Goal: Check status: Check status

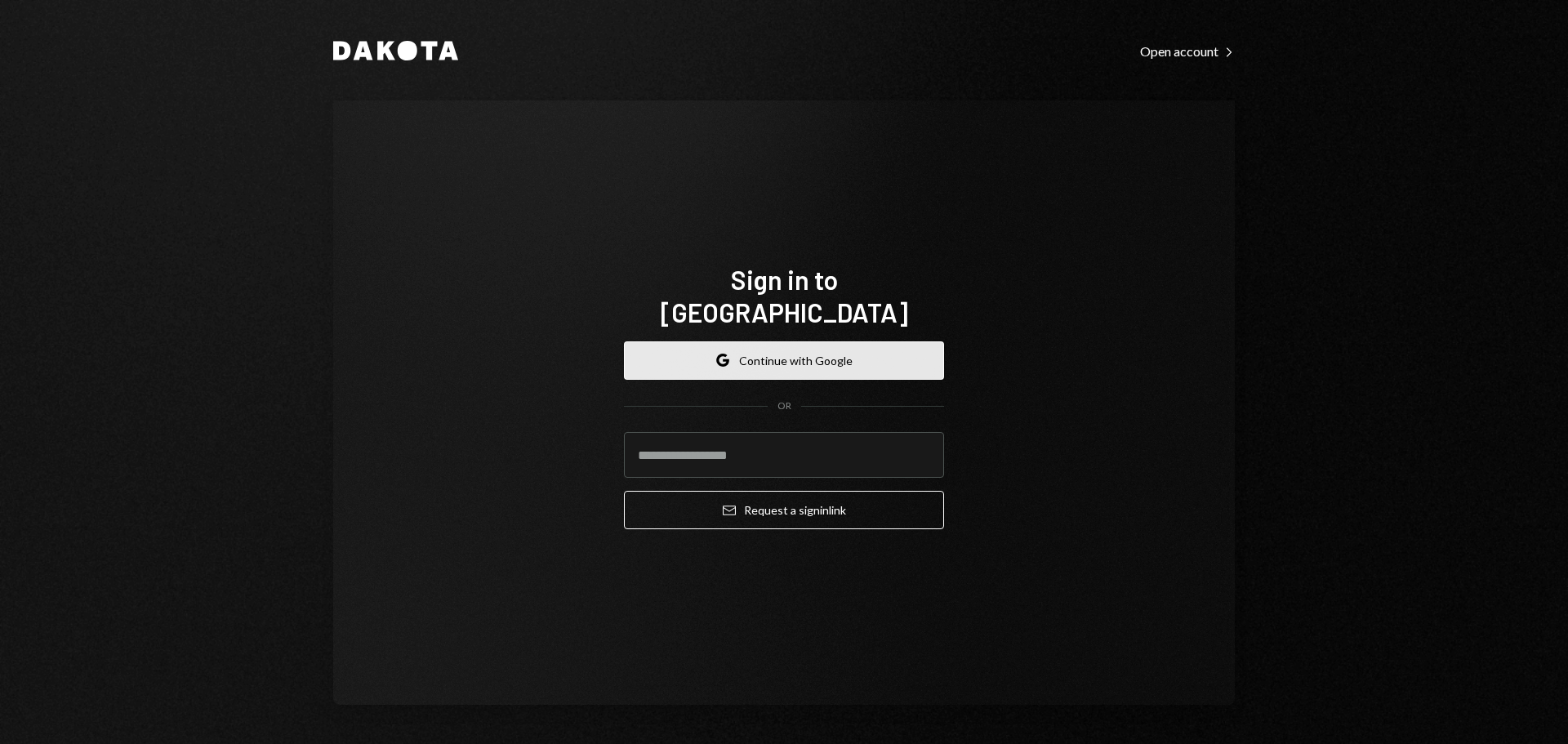
click at [774, 346] on button "Google Continue with Google" at bounding box center [784, 360] width 320 height 38
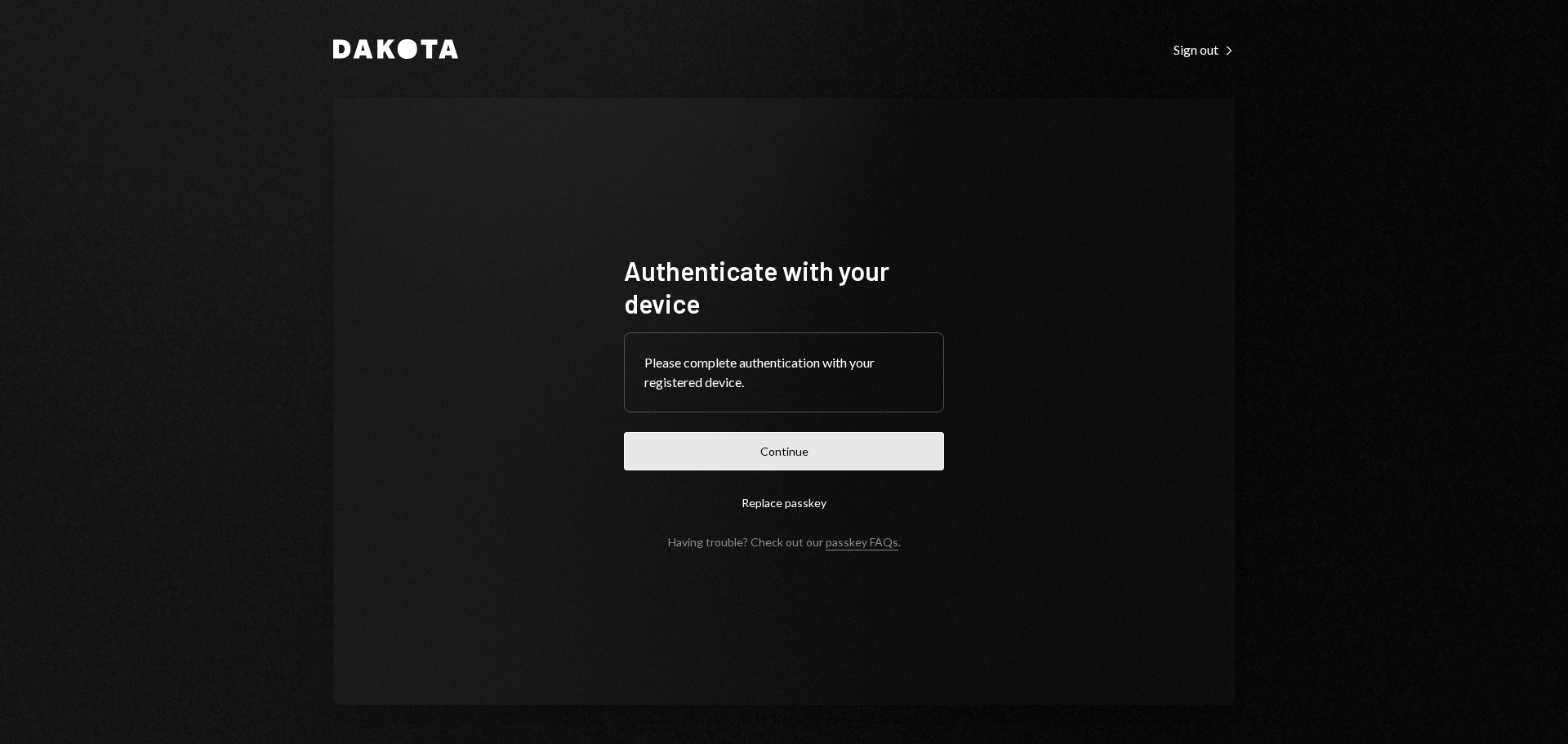
click at [817, 450] on button "Continue" at bounding box center [784, 451] width 320 height 38
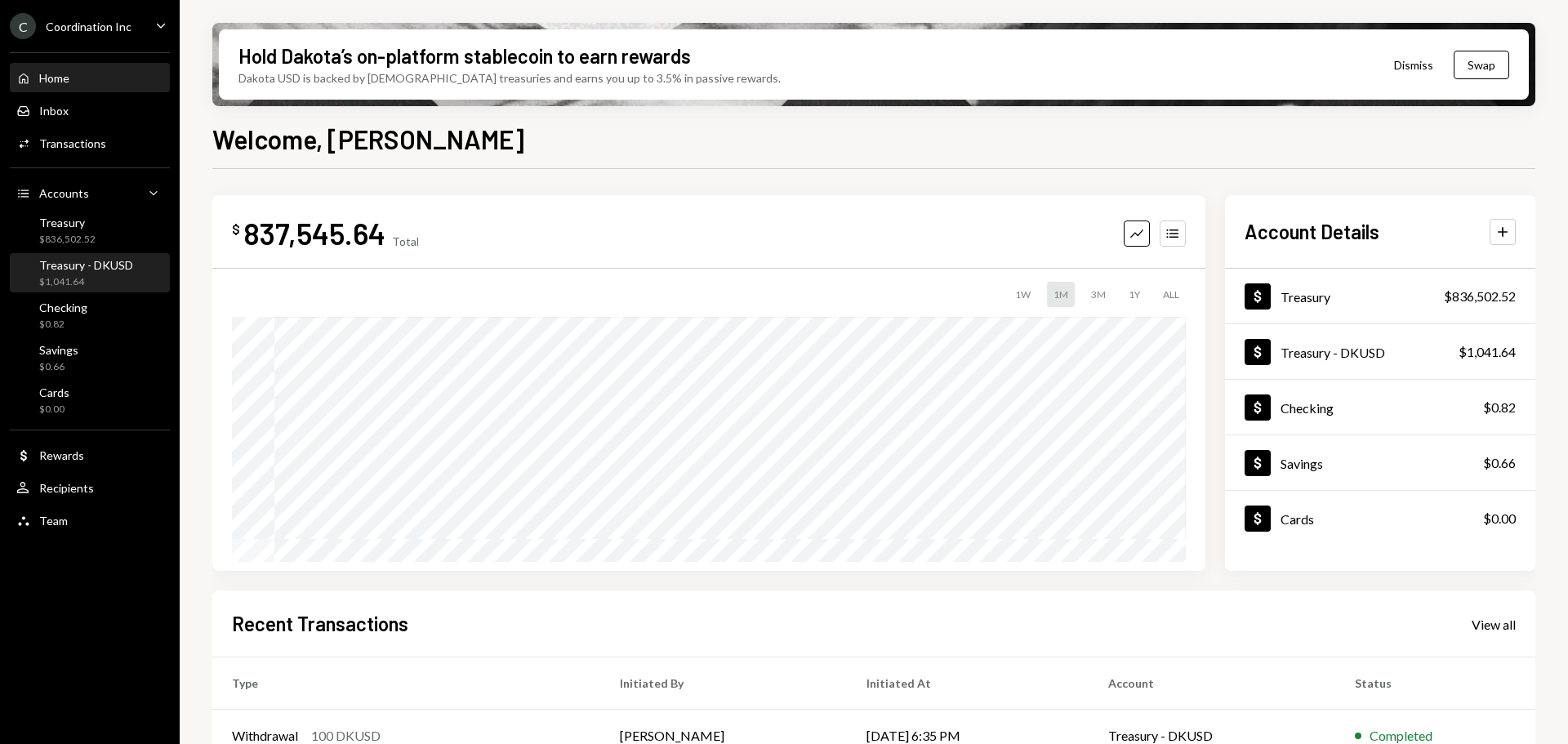
click at [94, 270] on div "Treasury - DKUSD" at bounding box center [86, 265] width 94 height 14
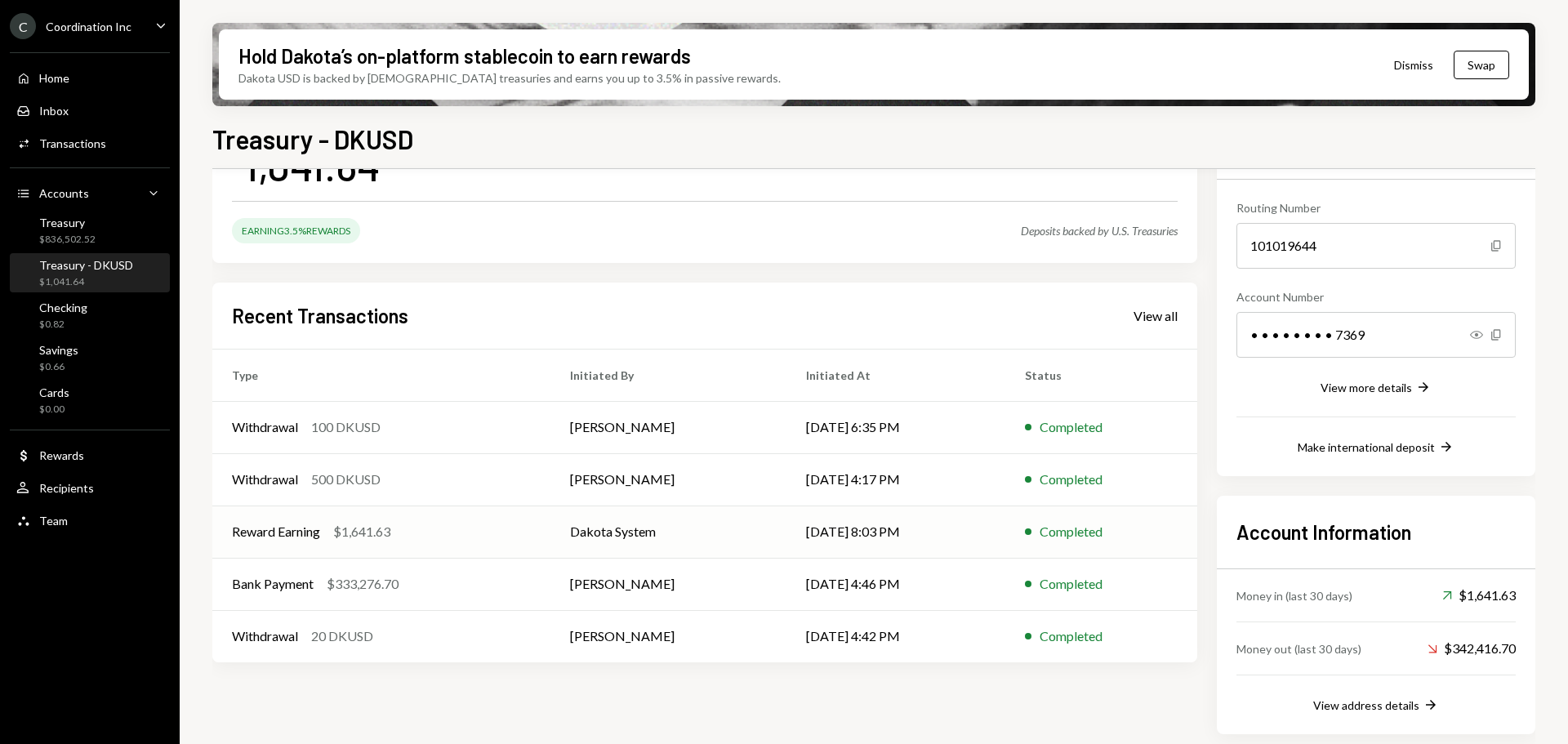
scroll to position [144, 0]
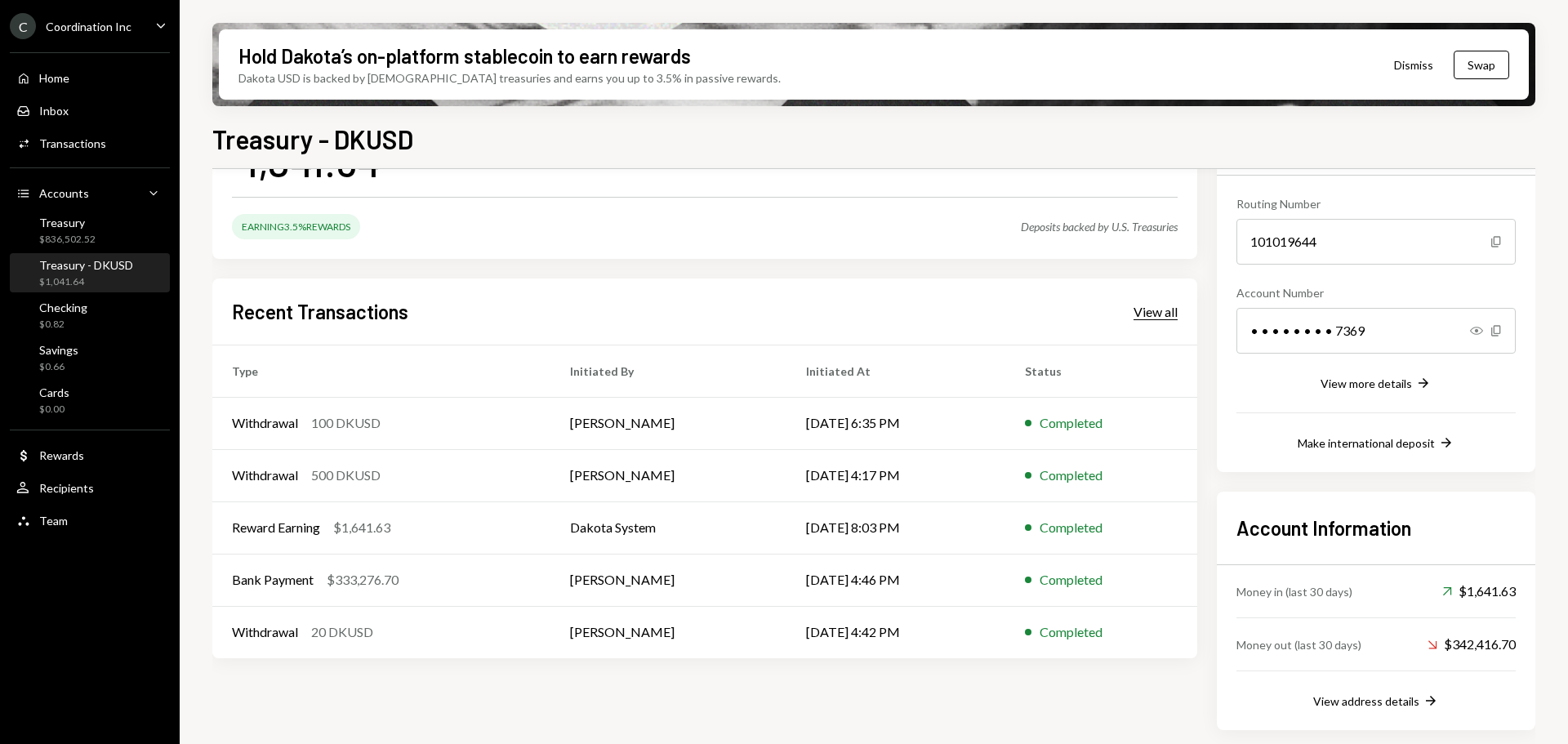
click at [1146, 307] on div "View all" at bounding box center [1156, 312] width 44 height 16
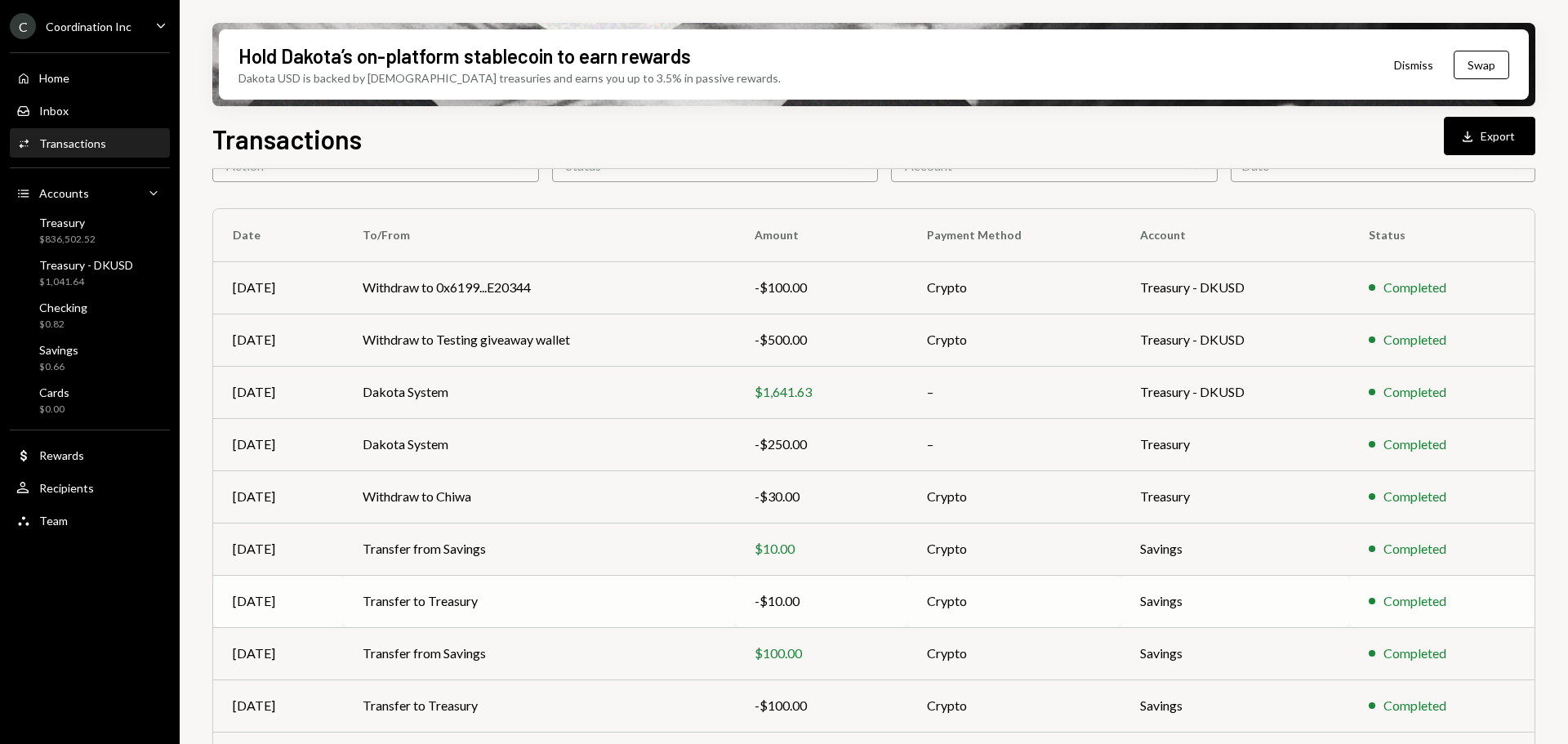
scroll to position [186, 0]
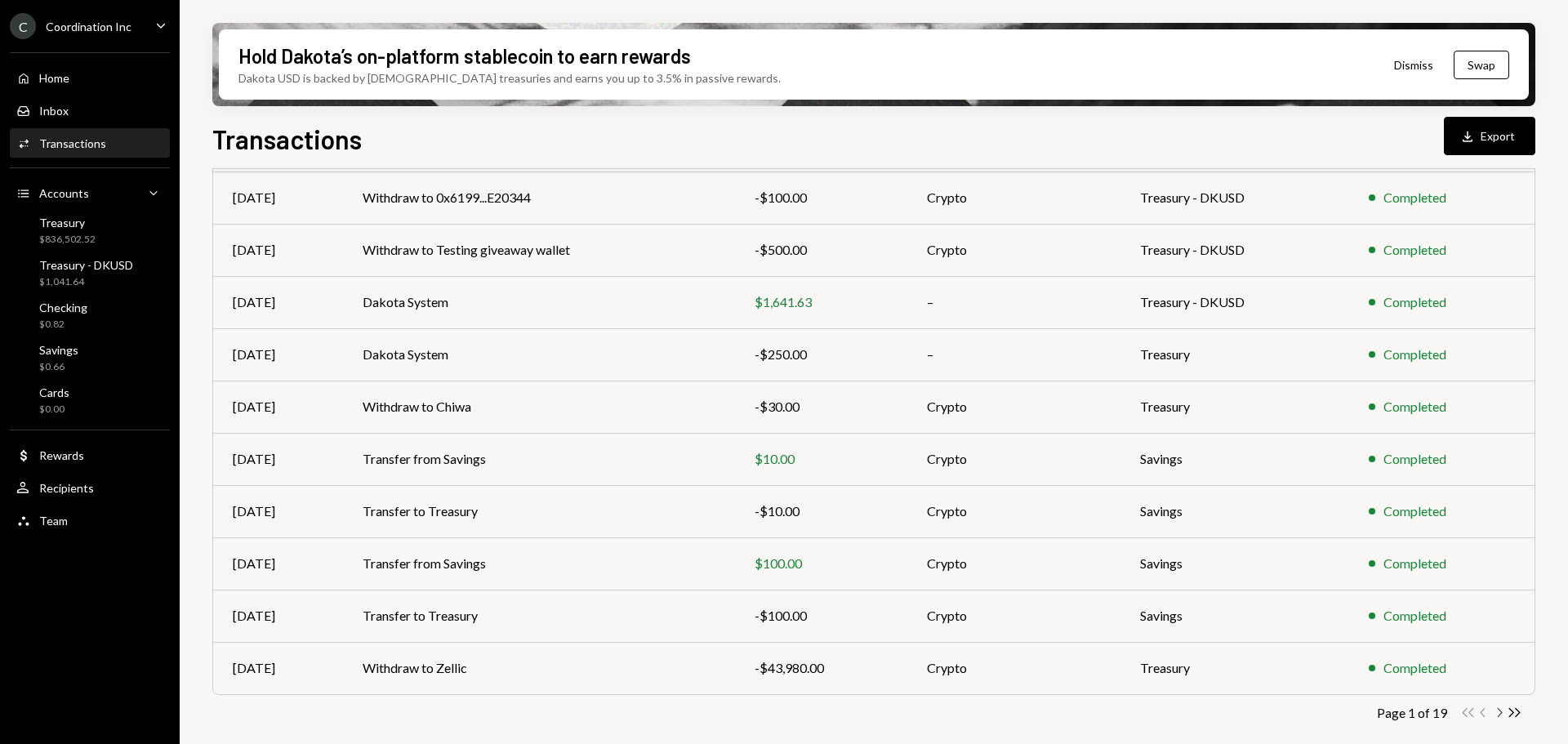
click at [1497, 713] on icon "Chevron Right" at bounding box center [1499, 713] width 16 height 16
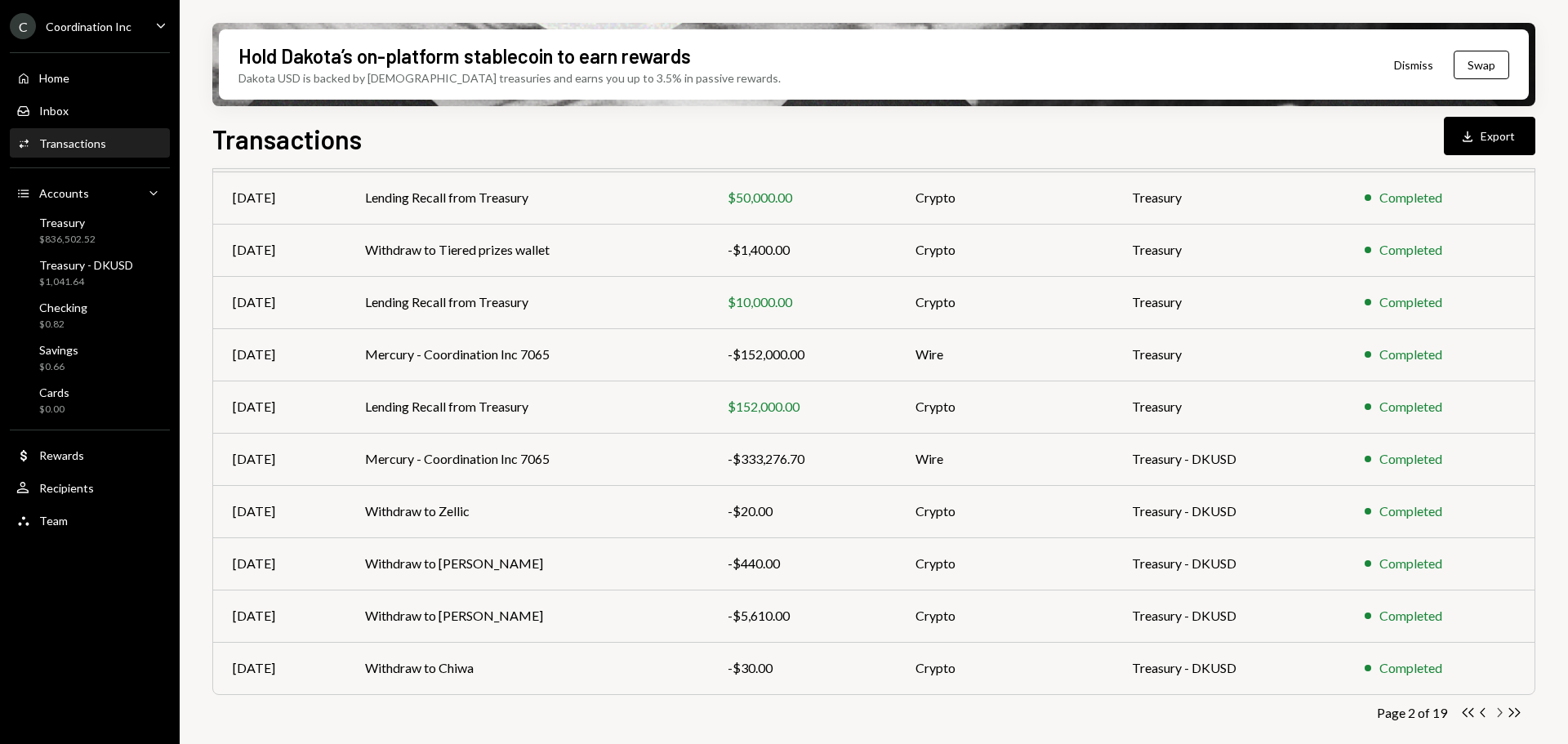
click at [1496, 708] on icon "Chevron Right" at bounding box center [1499, 713] width 16 height 16
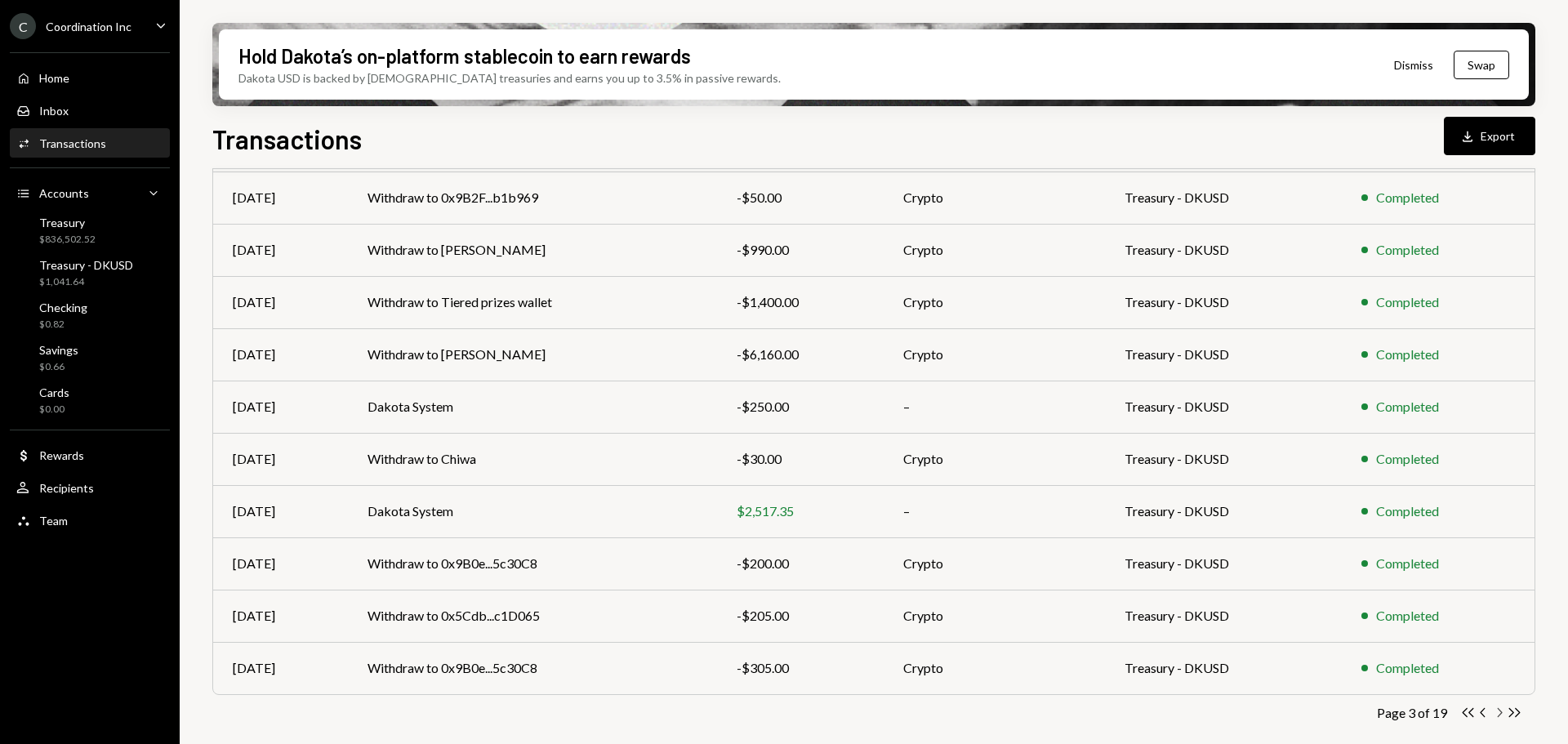
click at [1500, 710] on icon "button" at bounding box center [1500, 713] width 5 height 9
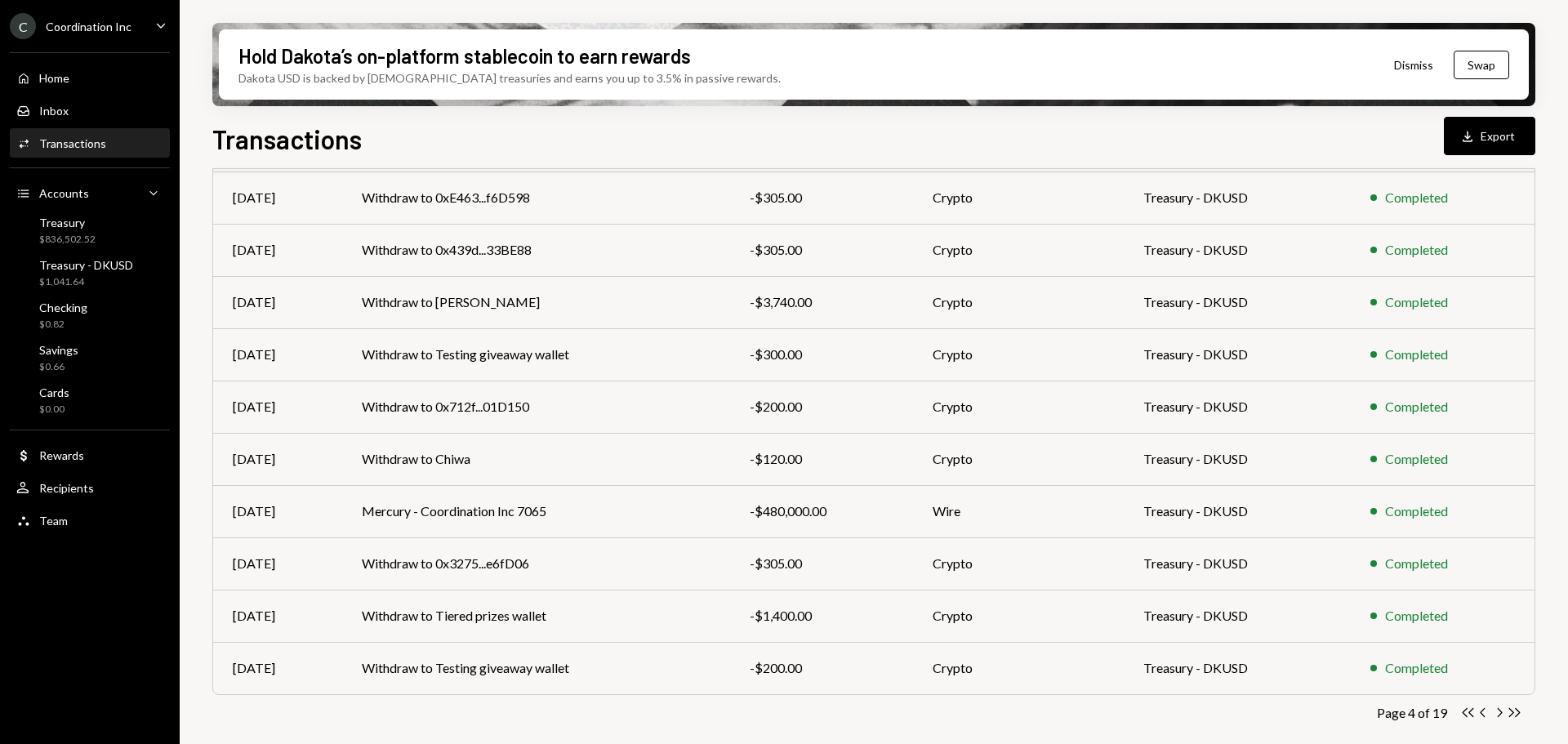
click at [1504, 719] on icon "Chevron Right" at bounding box center [1499, 713] width 16 height 16
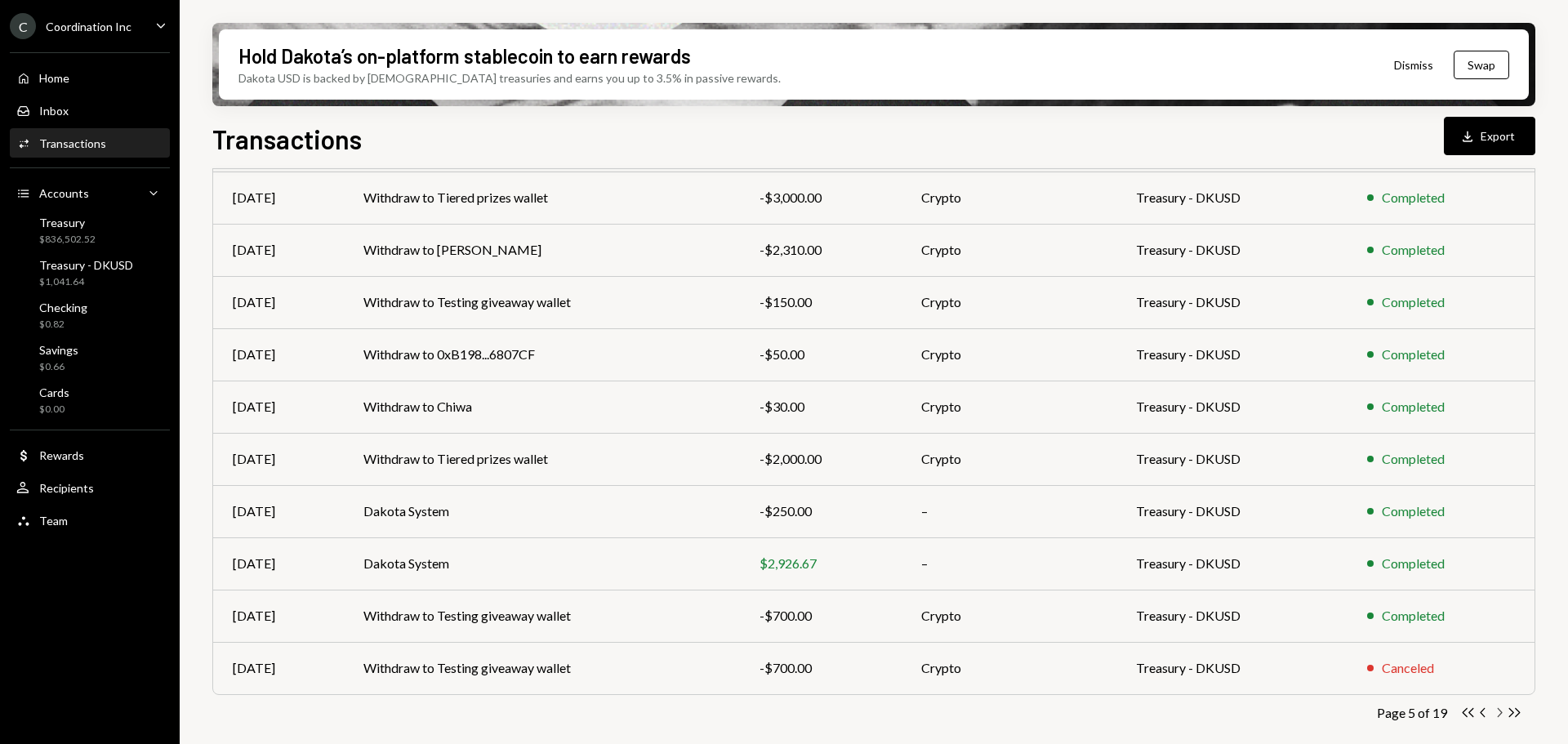
click at [1497, 712] on icon "Chevron Right" at bounding box center [1499, 713] width 16 height 16
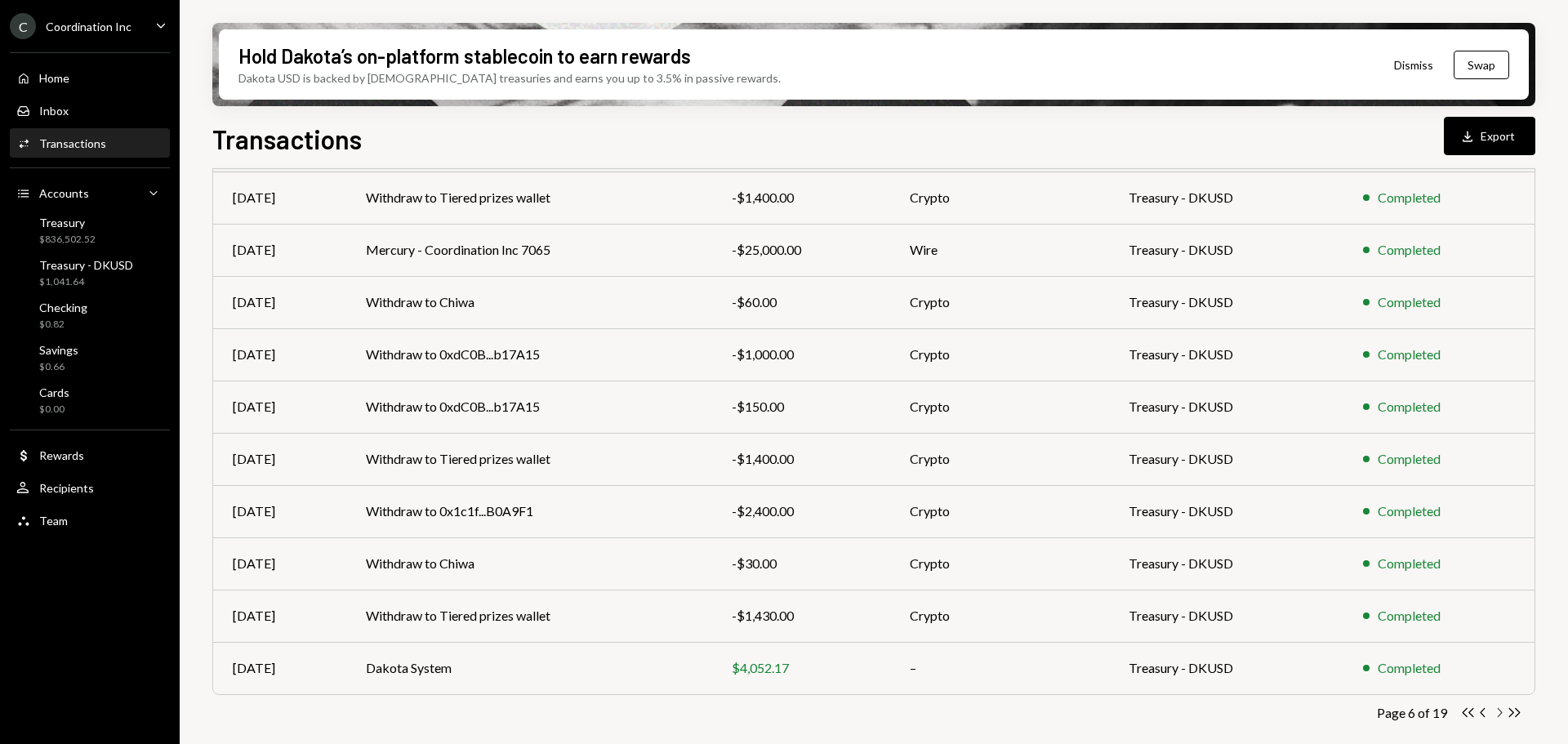
click at [1499, 718] on icon "Chevron Right" at bounding box center [1499, 713] width 16 height 16
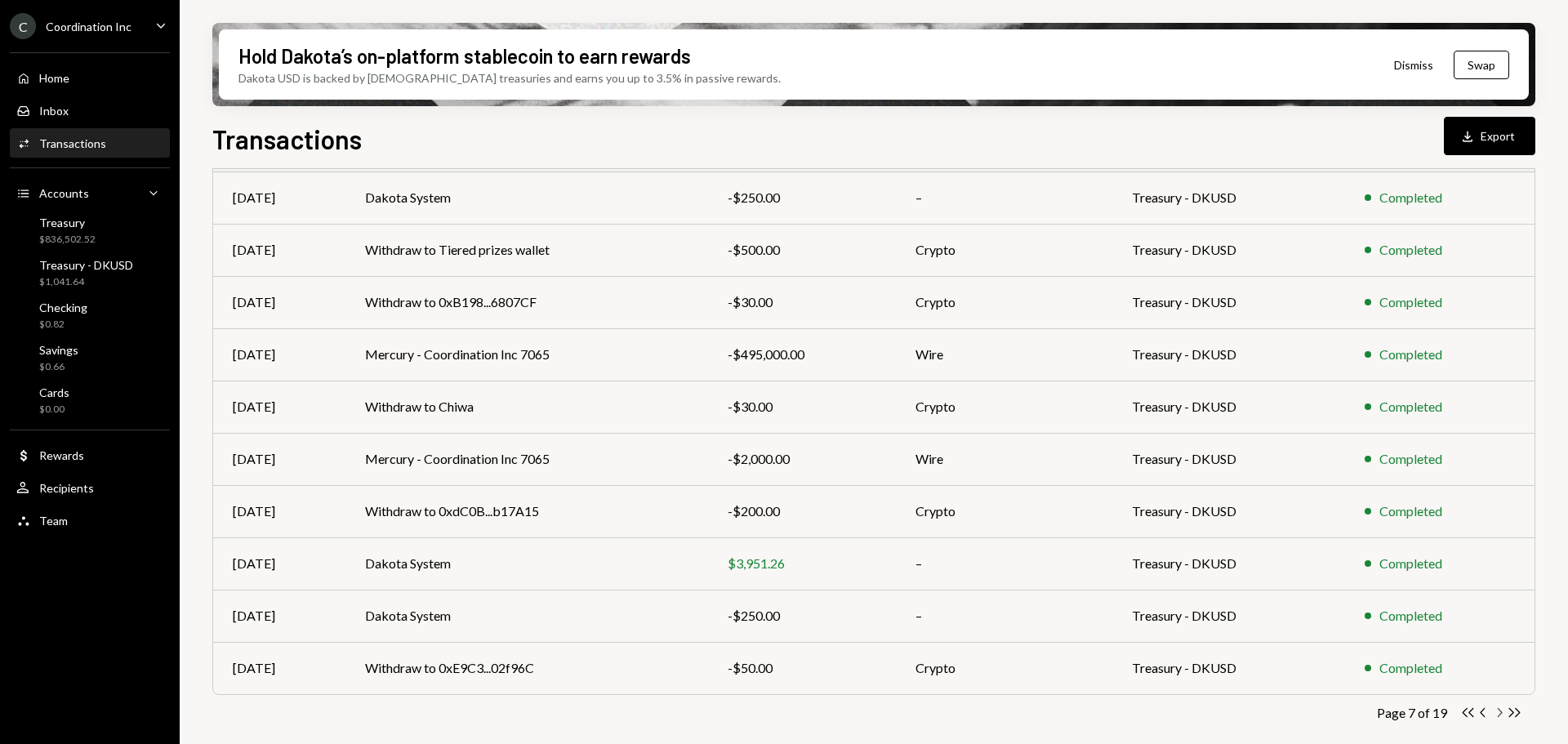
click at [1499, 714] on icon "button" at bounding box center [1500, 713] width 5 height 9
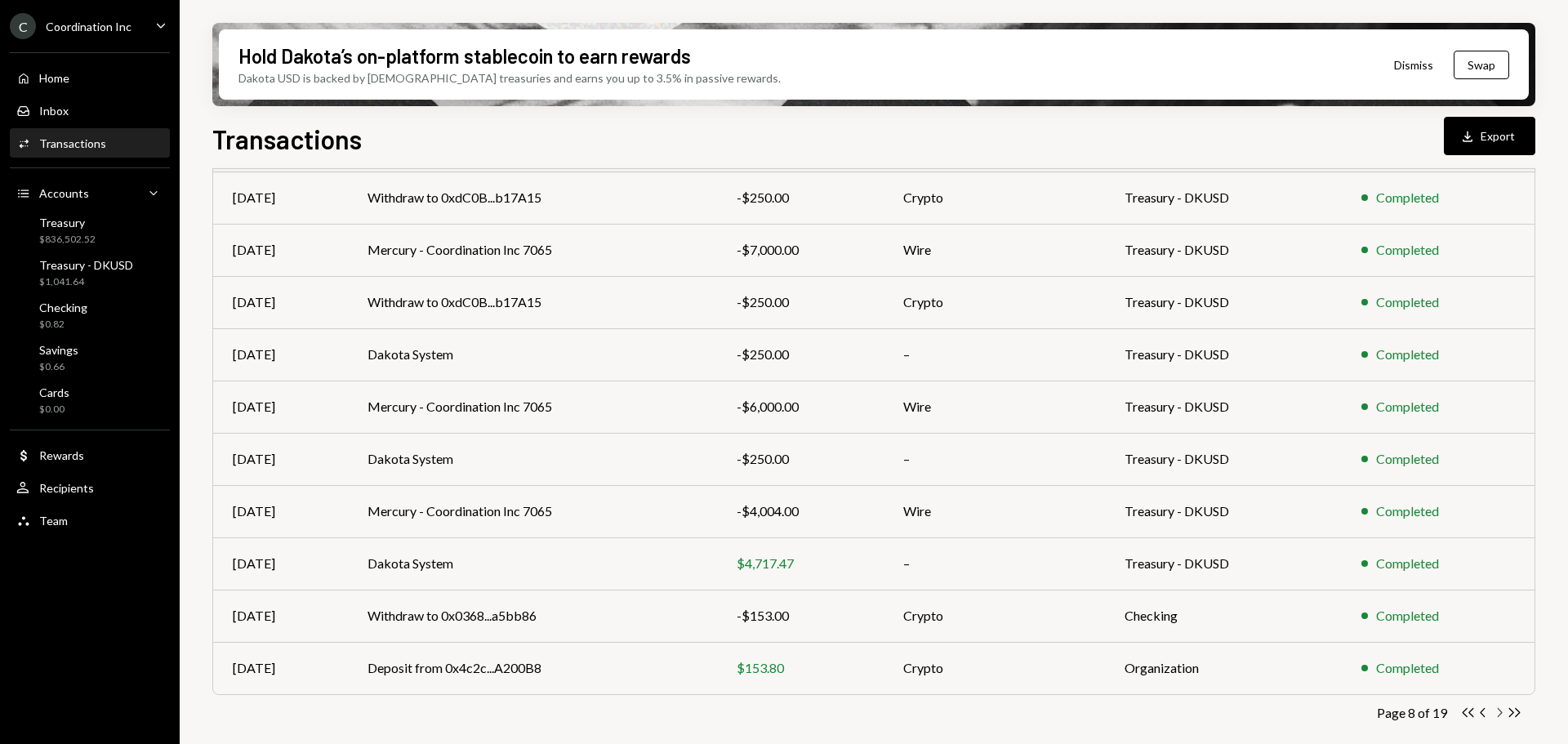
click at [1499, 714] on icon "button" at bounding box center [1500, 713] width 5 height 9
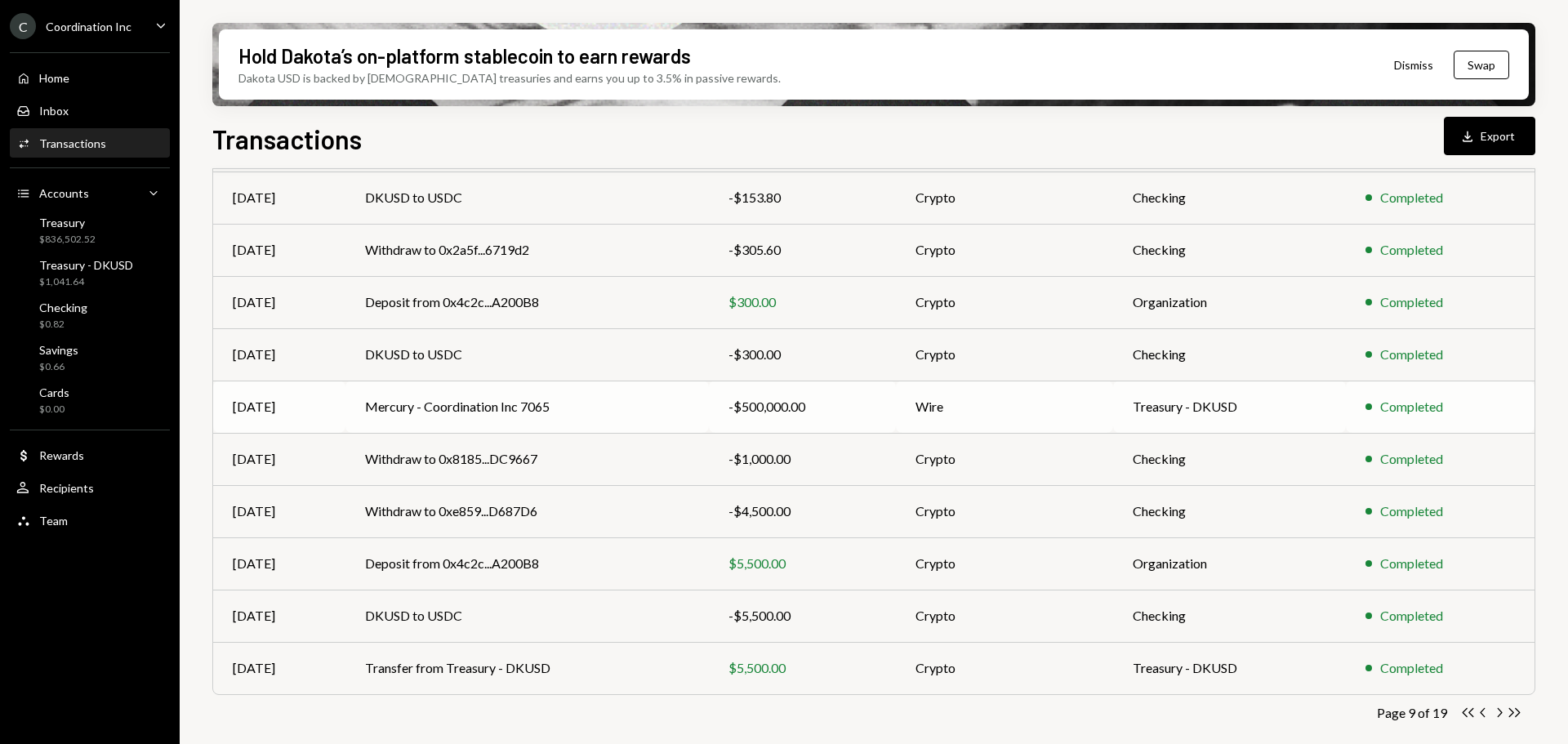
click at [649, 407] on td "Mercury - Coordination Inc 7065" at bounding box center [527, 406] width 364 height 52
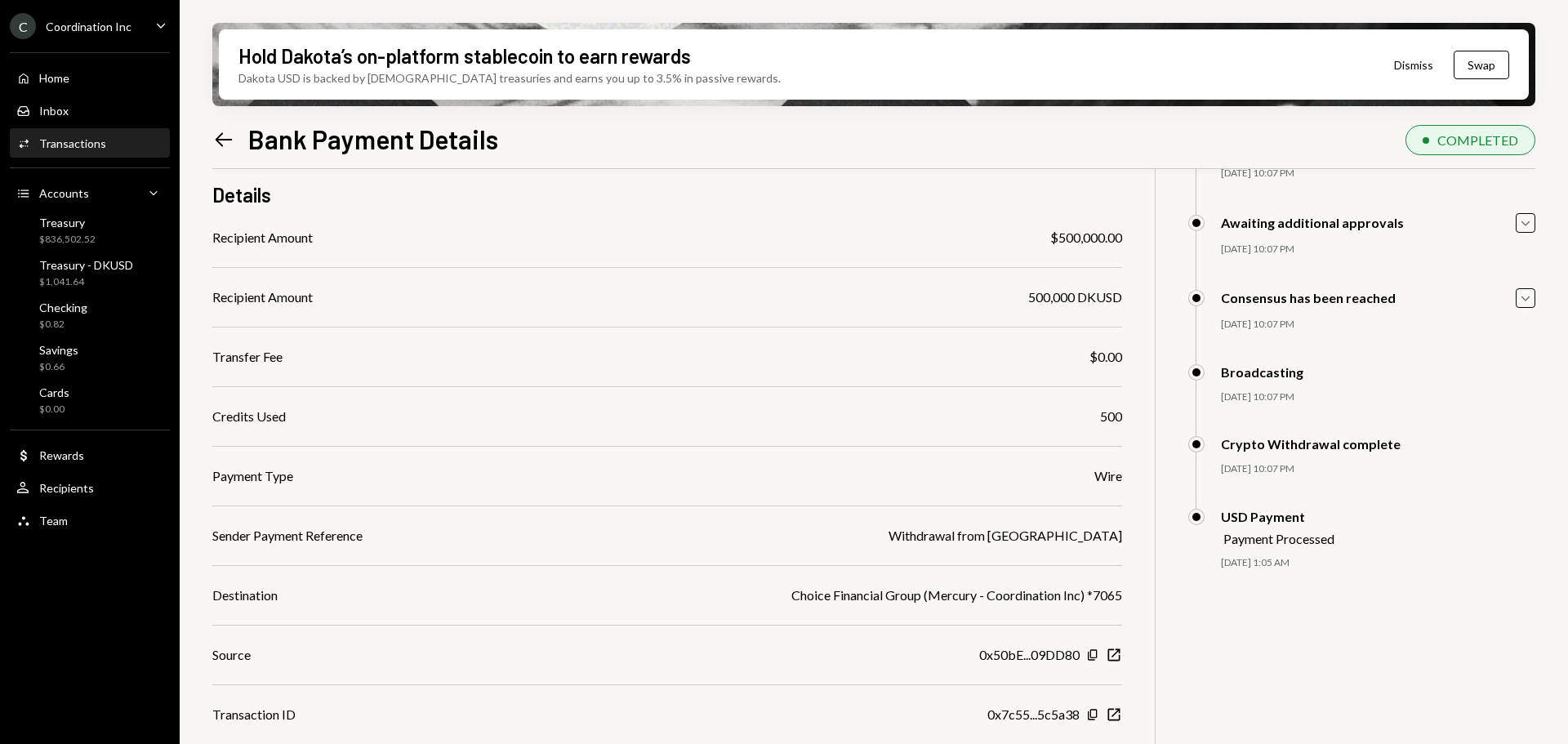
scroll to position [163, 0]
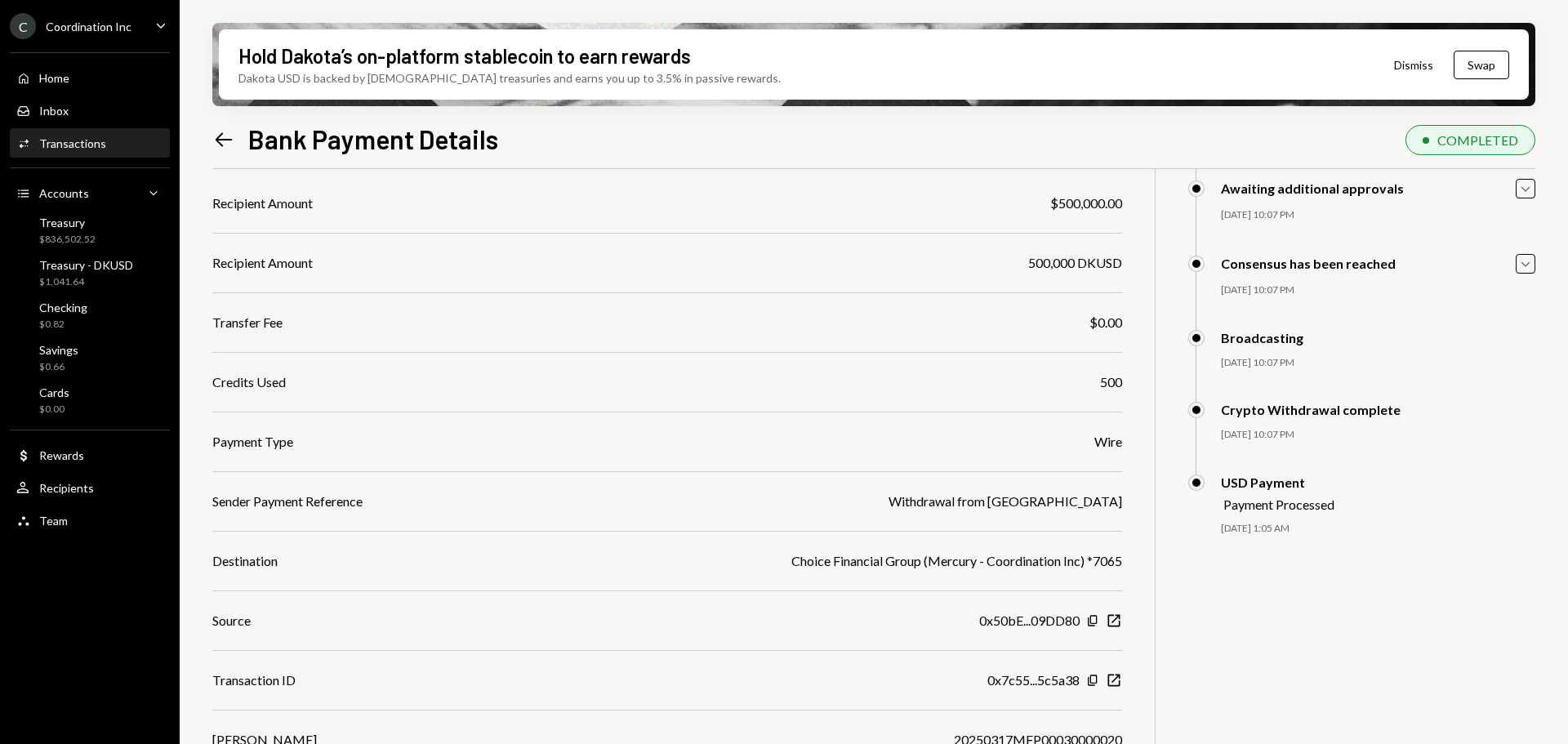
click at [228, 131] on icon "Left Arrow" at bounding box center [224, 140] width 23 height 23
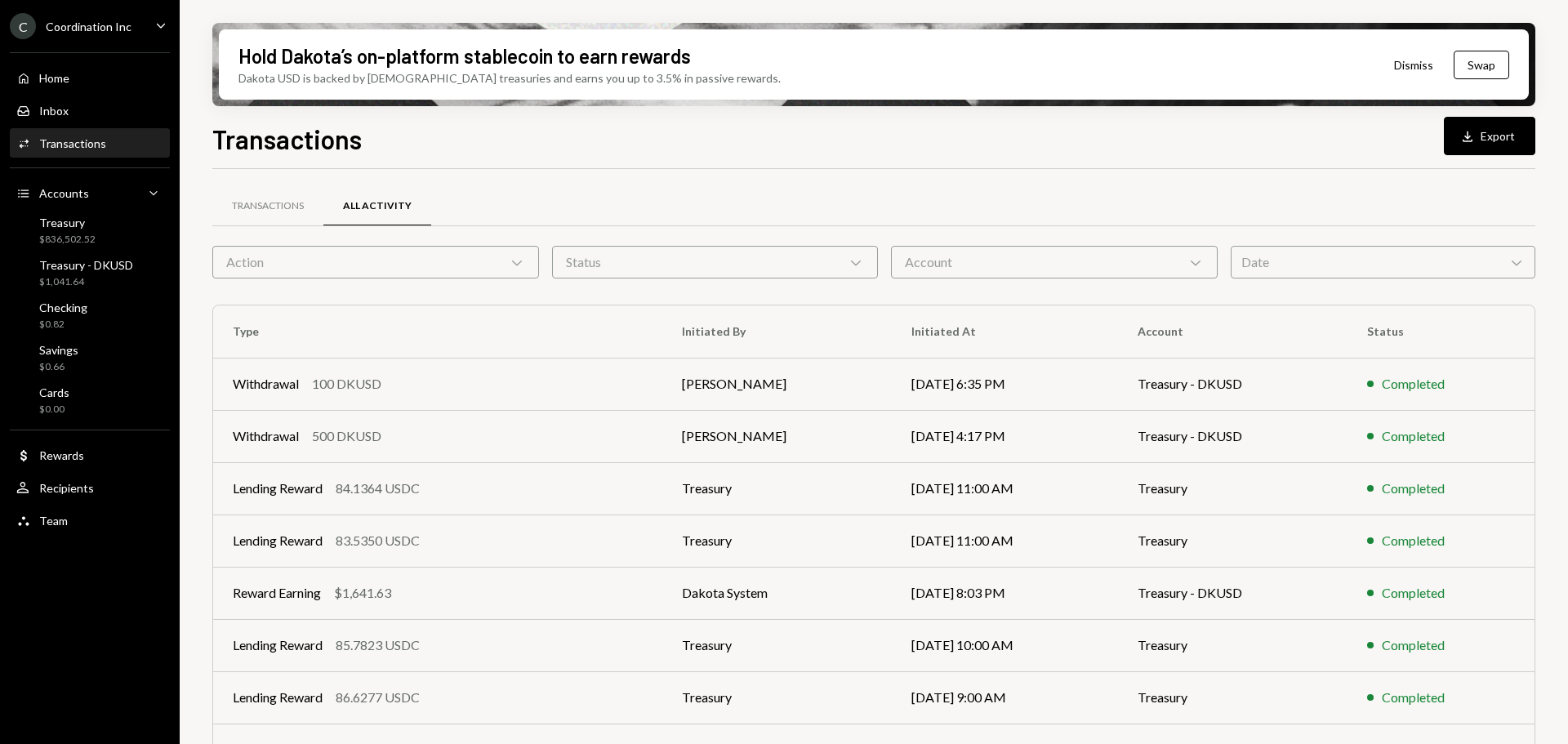
click at [975, 253] on div "Account Chevron Down" at bounding box center [1054, 262] width 326 height 33
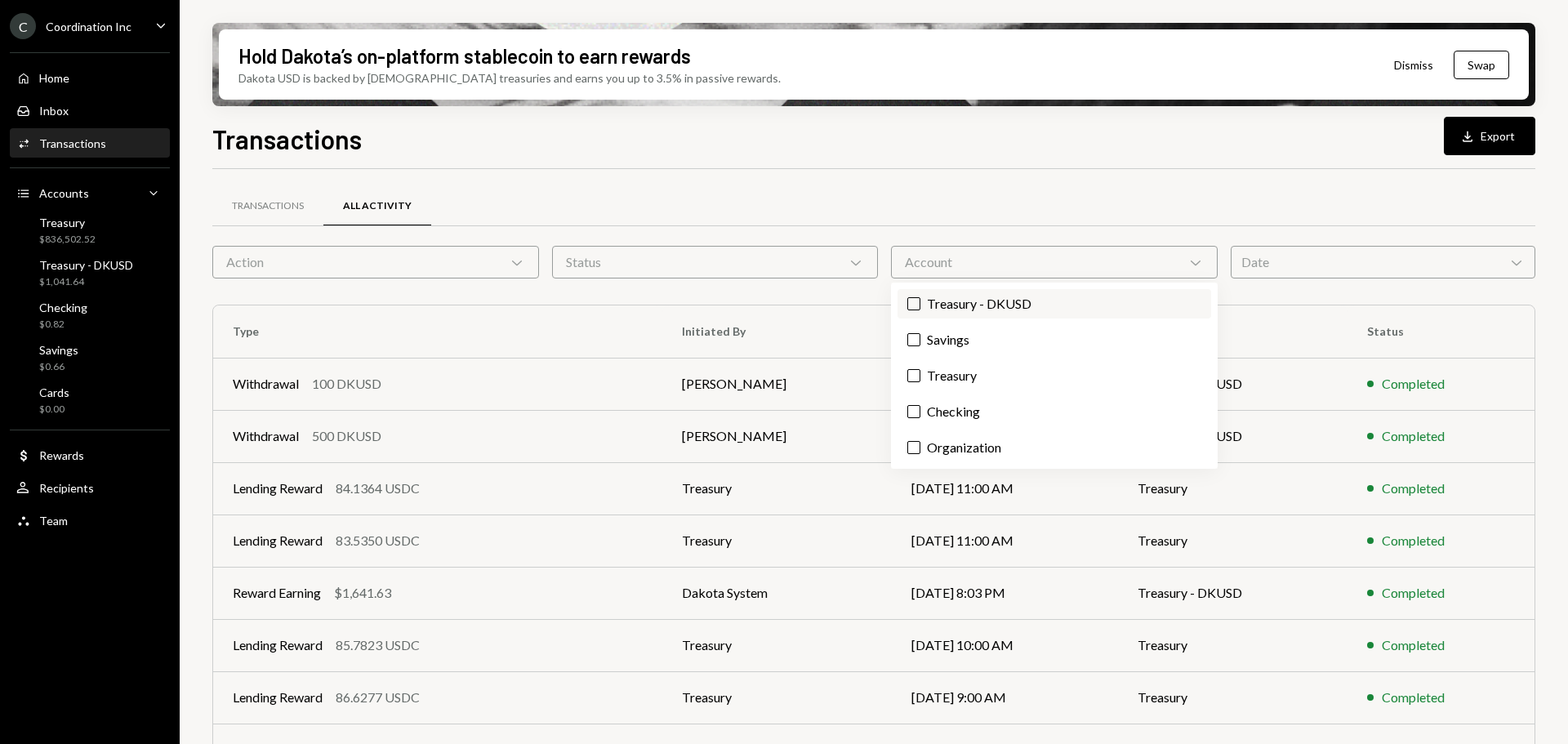
click at [980, 303] on label "Treasury - DKUSD" at bounding box center [1054, 304] width 313 height 30
click at [920, 303] on button "Treasury - DKUSD" at bounding box center [913, 303] width 13 height 13
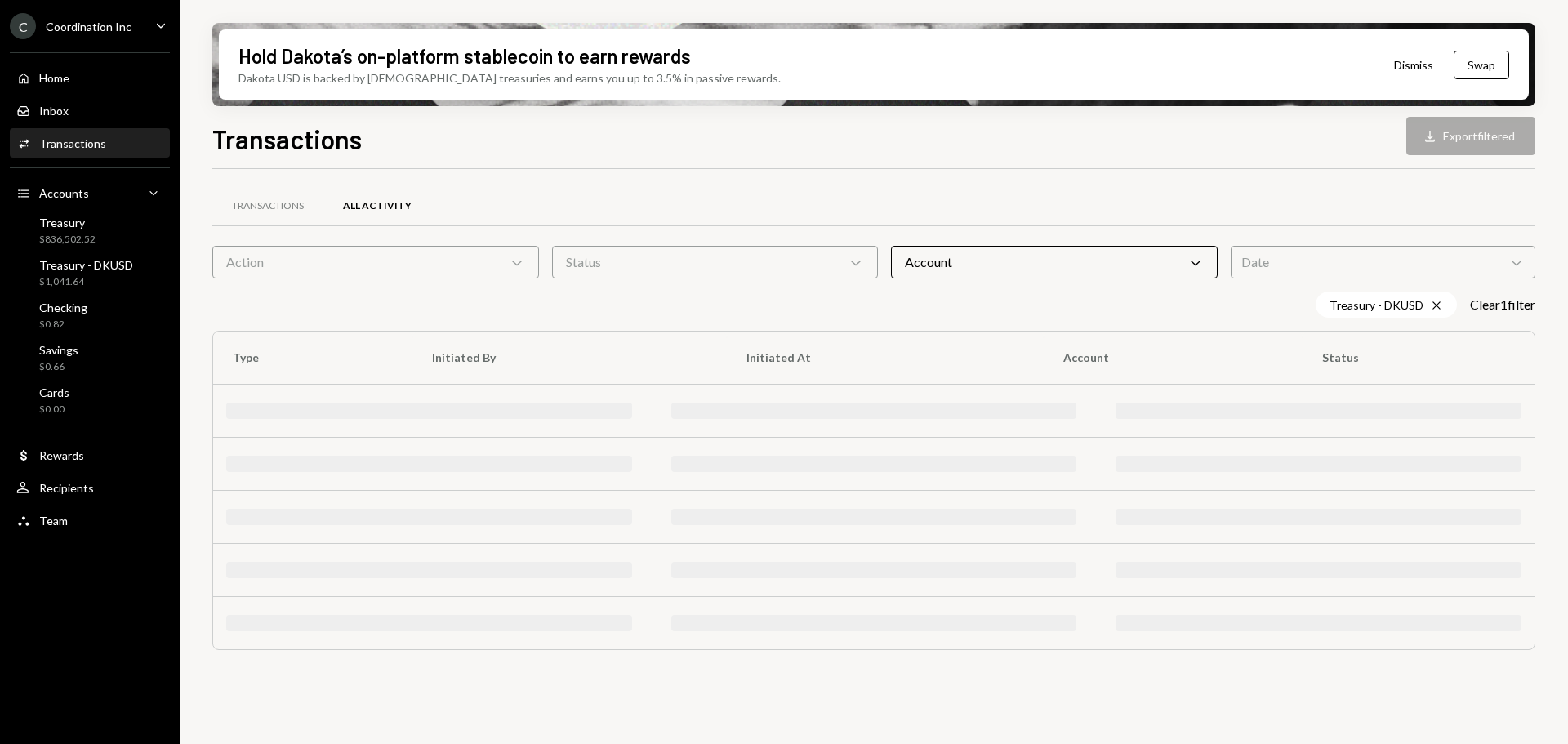
click at [428, 284] on div "Transactions All Activity Action Chevron Down Status Chevron Down Account Chevr…" at bounding box center [874, 439] width 1323 height 488
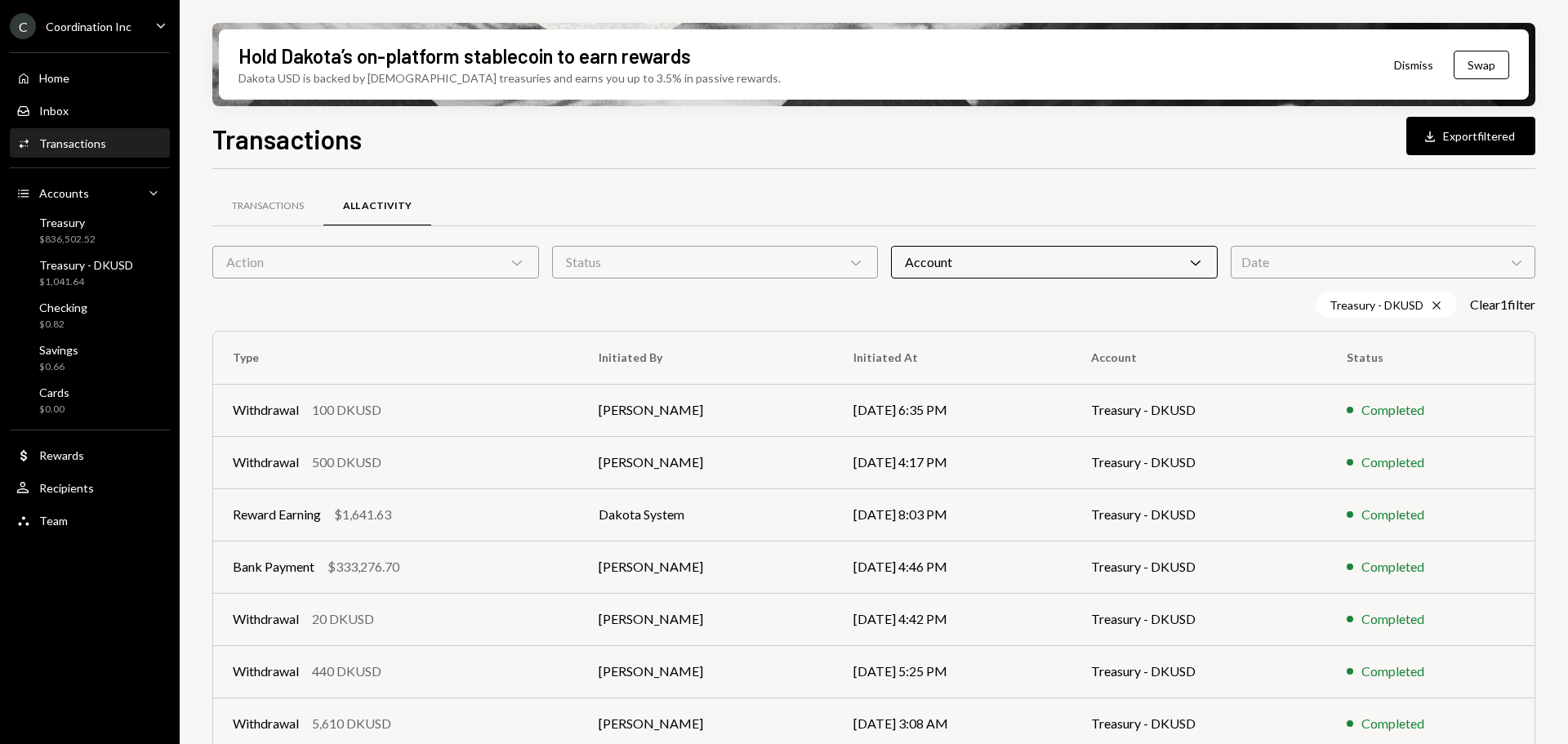
click at [423, 262] on div "Action Chevron Down" at bounding box center [376, 262] width 326 height 33
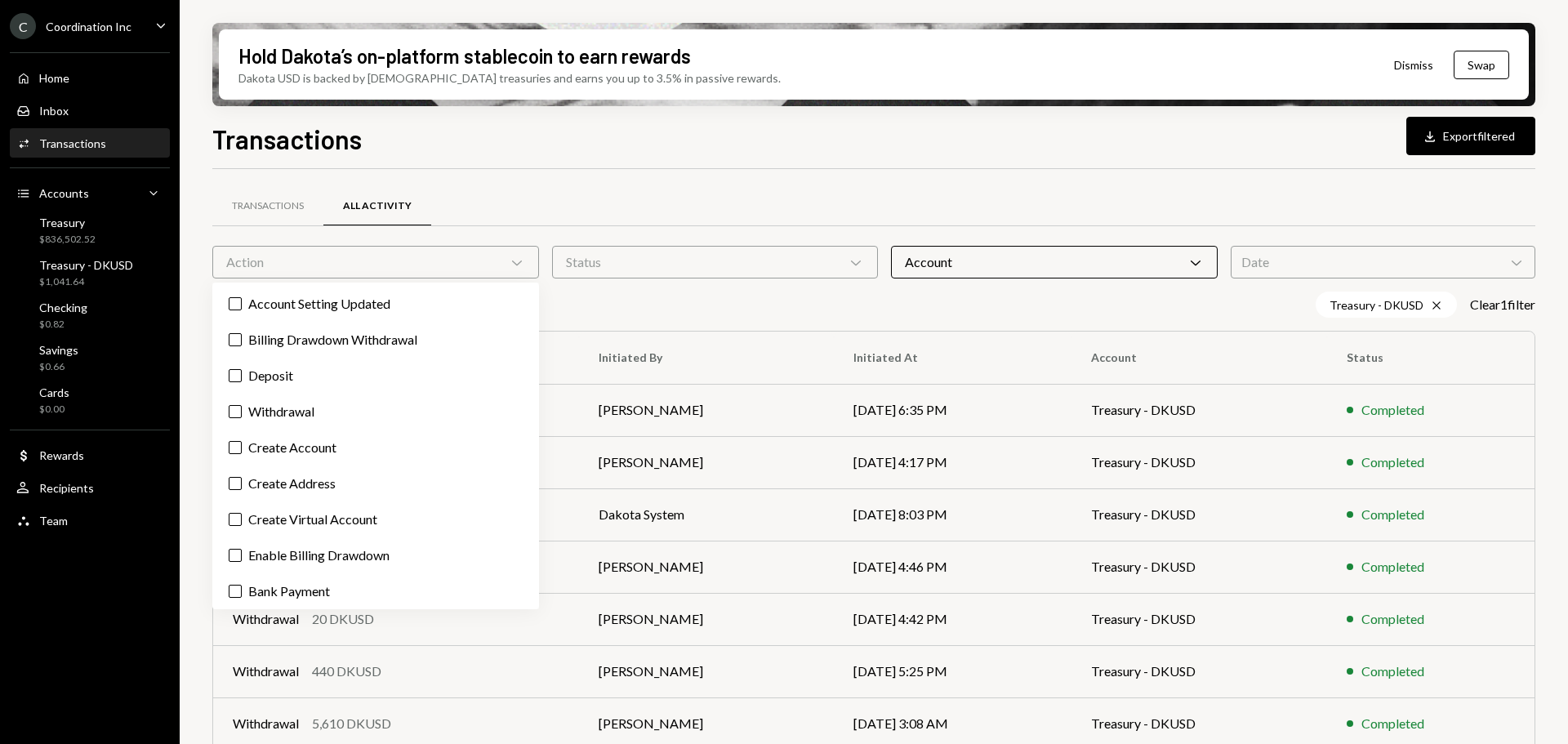
click at [321, 391] on div "Account Setting Updated Billing Drawdown Withdrawal Deposit Withdrawal Create A…" at bounding box center [376, 445] width 326 height 326
click at [325, 399] on label "Withdrawal" at bounding box center [375, 412] width 313 height 30
click at [241, 405] on button "Withdrawal" at bounding box center [234, 412] width 13 height 13
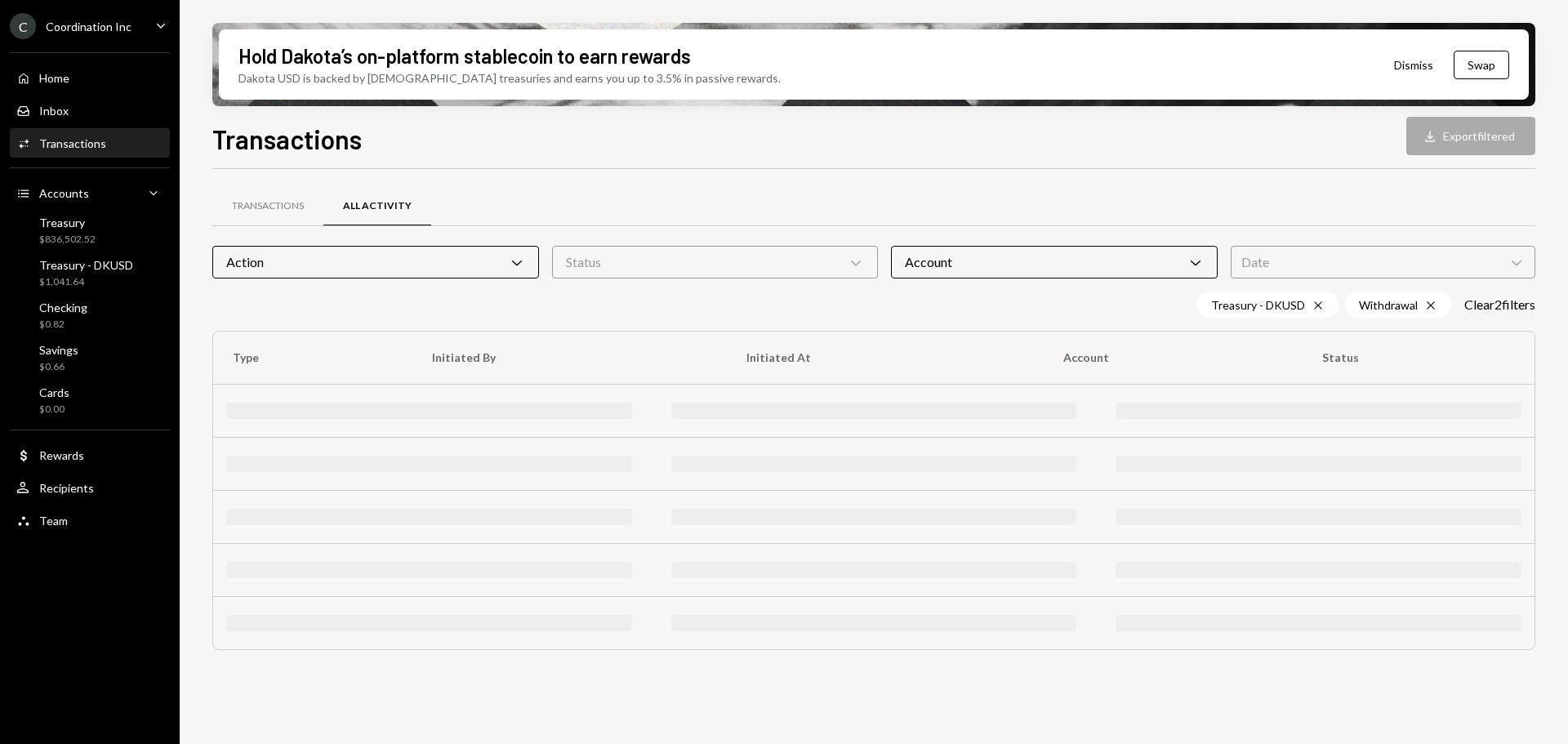
click at [646, 140] on div "Transactions Download Export filtered" at bounding box center [874, 136] width 1323 height 36
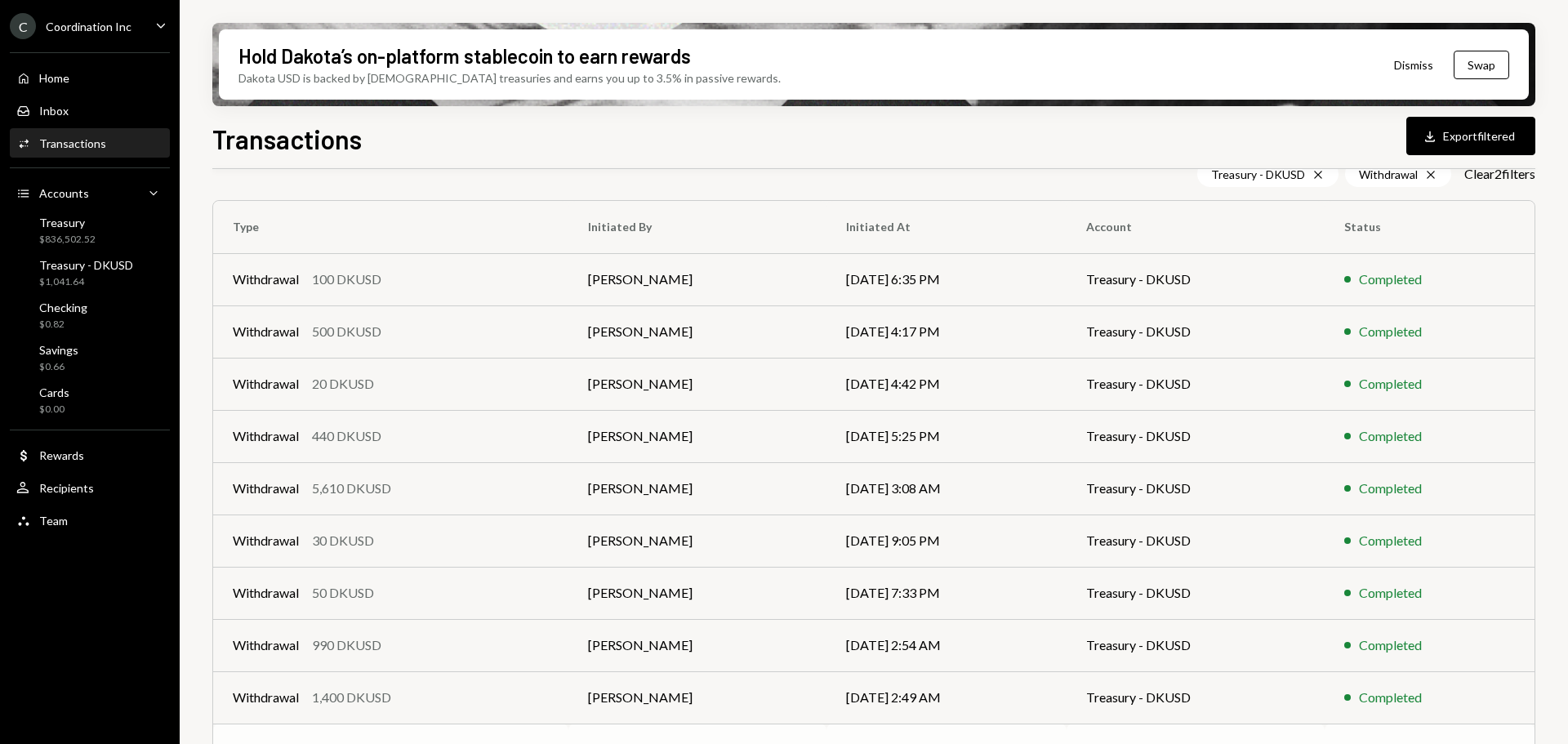
scroll to position [213, 0]
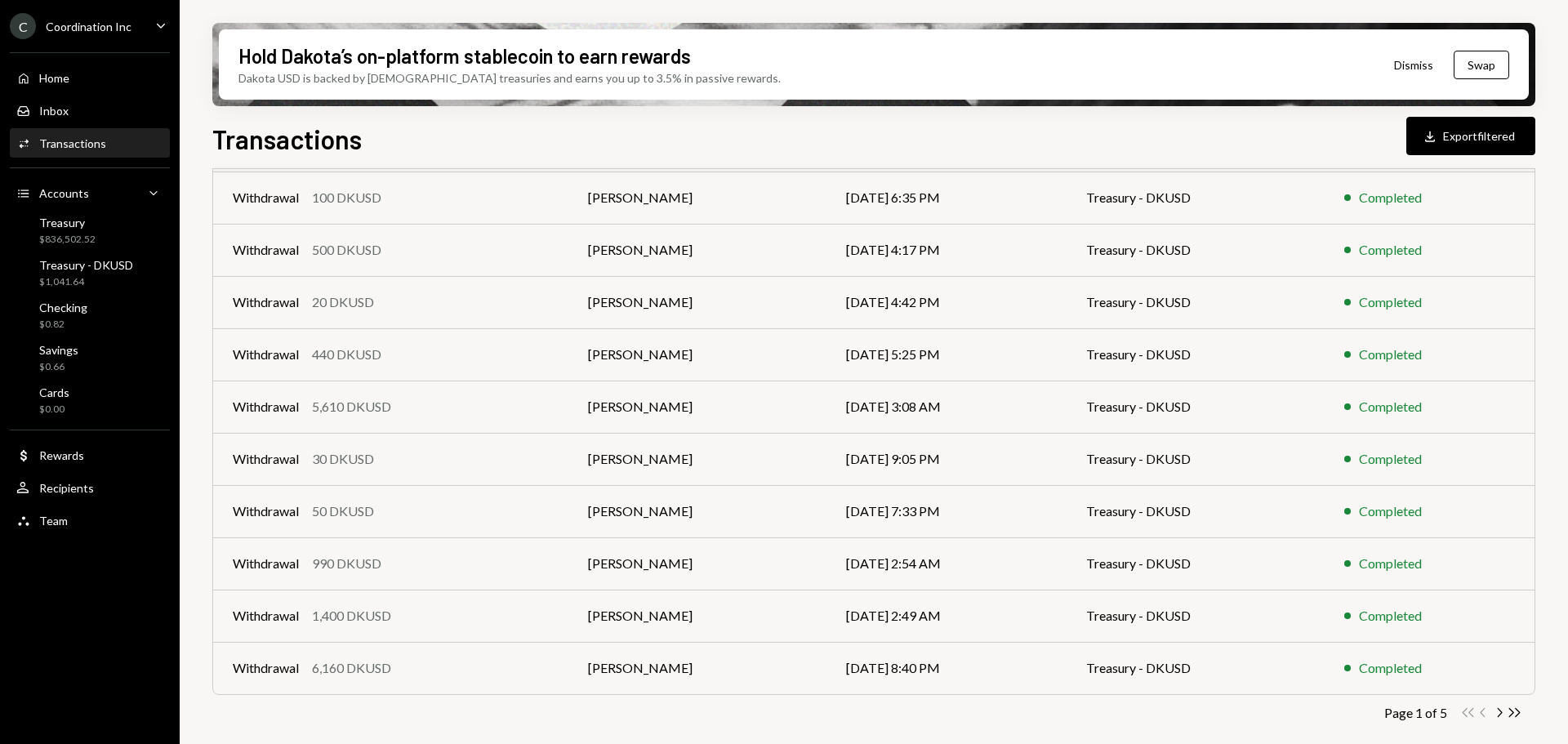
click at [1498, 713] on icon "Chevron Right" at bounding box center [1499, 713] width 16 height 16
click at [1493, 714] on icon "Chevron Right" at bounding box center [1499, 713] width 16 height 16
click at [1505, 714] on icon "Chevron Right" at bounding box center [1499, 713] width 16 height 16
click at [1499, 714] on icon "Chevron Right" at bounding box center [1499, 713] width 16 height 16
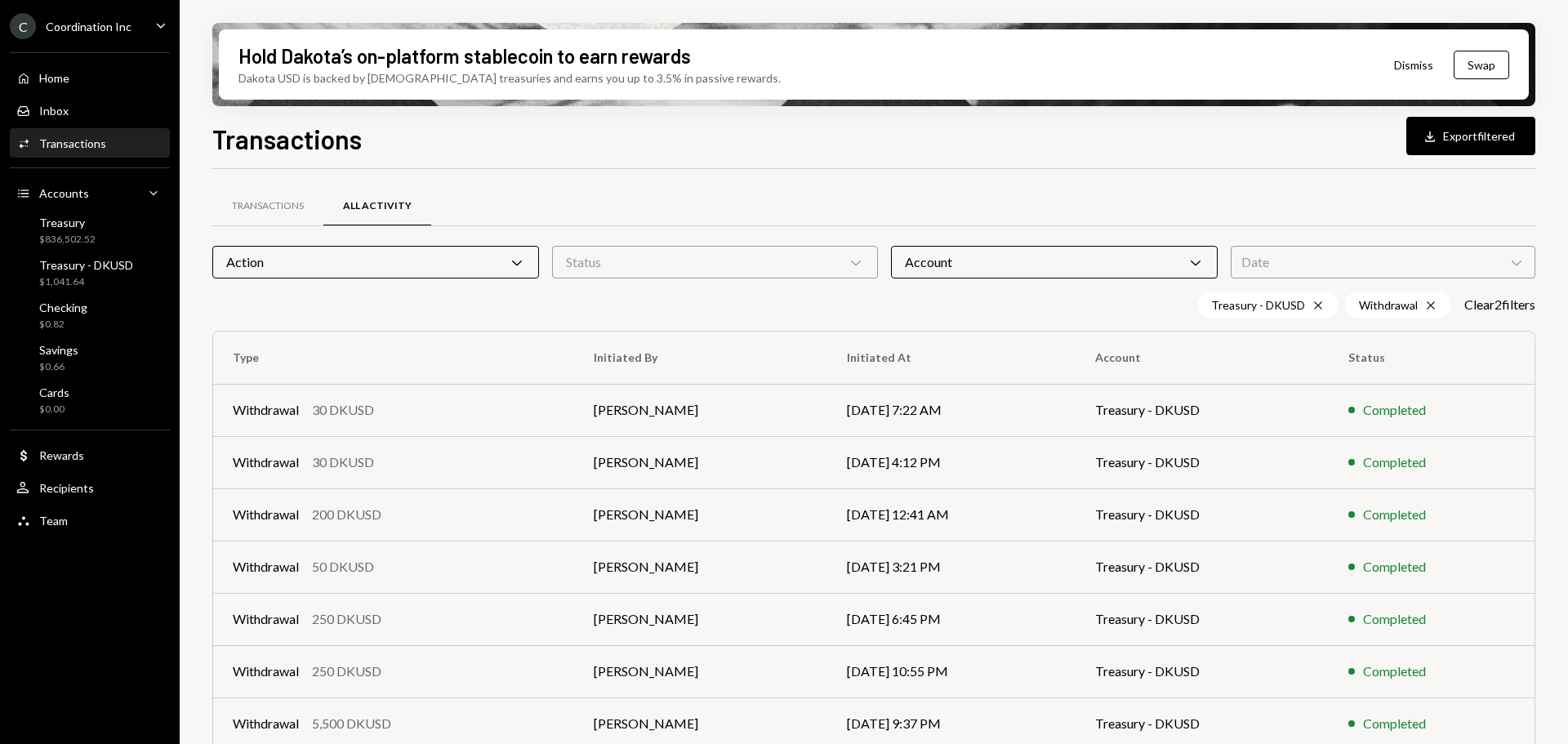
click at [352, 259] on div "Action Chevron Down" at bounding box center [376, 262] width 326 height 33
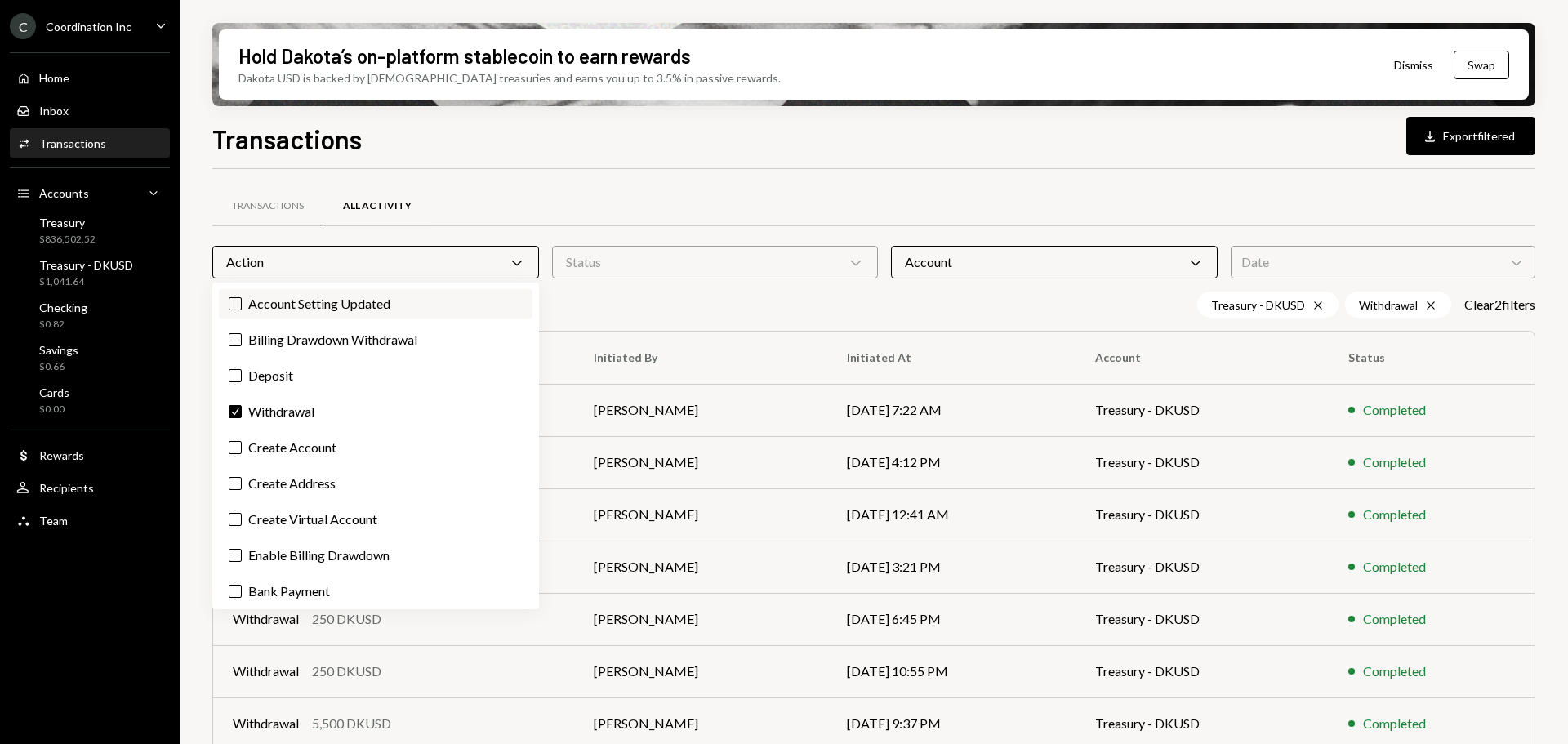
click at [241, 304] on label "Account Setting Updated" at bounding box center [375, 304] width 313 height 30
click at [241, 304] on button "Account Setting Updated" at bounding box center [234, 303] width 13 height 13
click at [254, 352] on label "Billing Drawdown Withdrawal" at bounding box center [375, 339] width 313 height 30
click at [241, 346] on button "Billing Drawdown Withdrawal" at bounding box center [234, 339] width 13 height 13
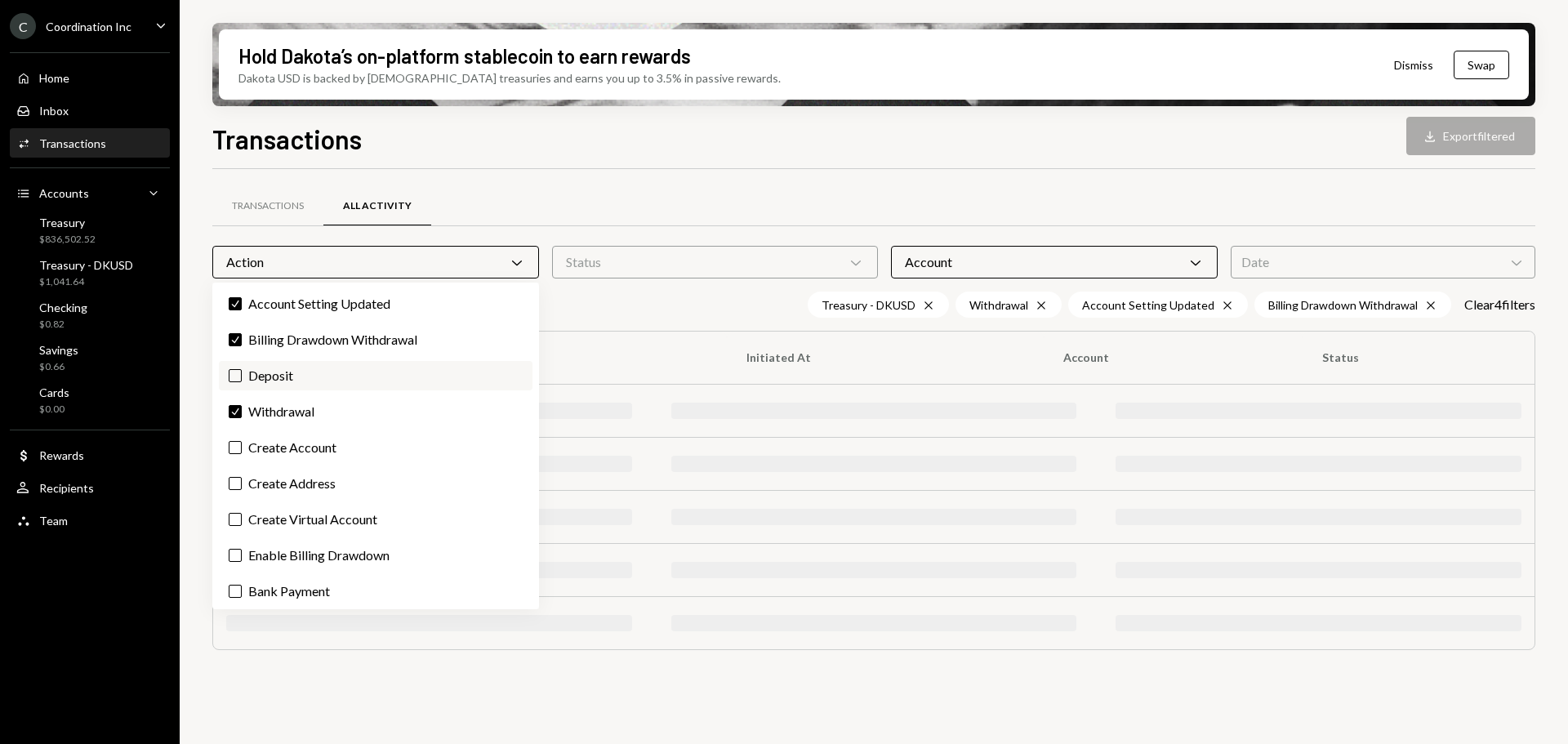
click at [249, 374] on label "Deposit" at bounding box center [375, 376] width 313 height 30
click at [241, 374] on button "Deposit" at bounding box center [234, 375] width 13 height 13
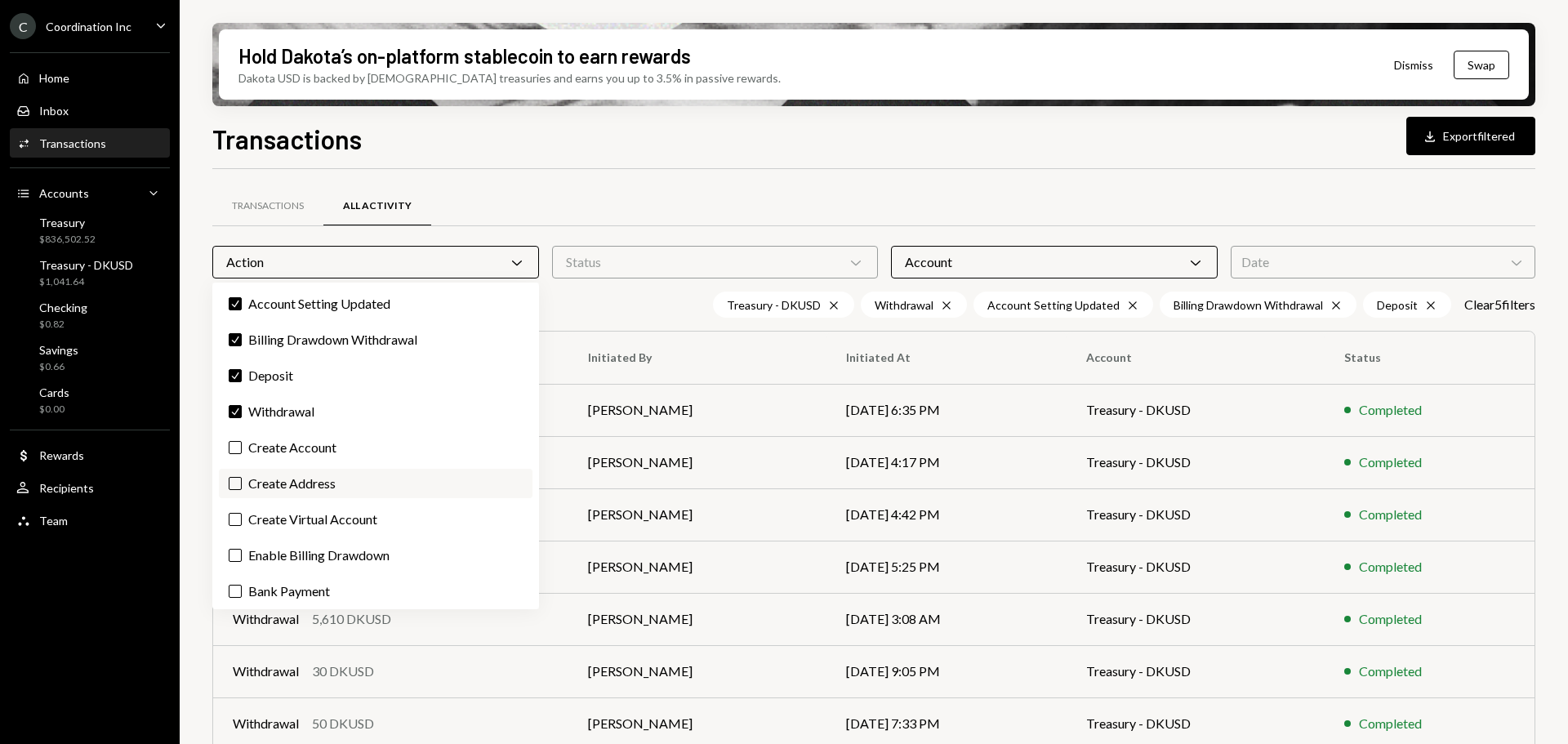
drag, startPoint x: 262, startPoint y: 439, endPoint x: 274, endPoint y: 495, distance: 57.3
click at [262, 440] on label "Create Account" at bounding box center [375, 448] width 313 height 30
click at [241, 441] on button "Create Account" at bounding box center [234, 447] width 13 height 13
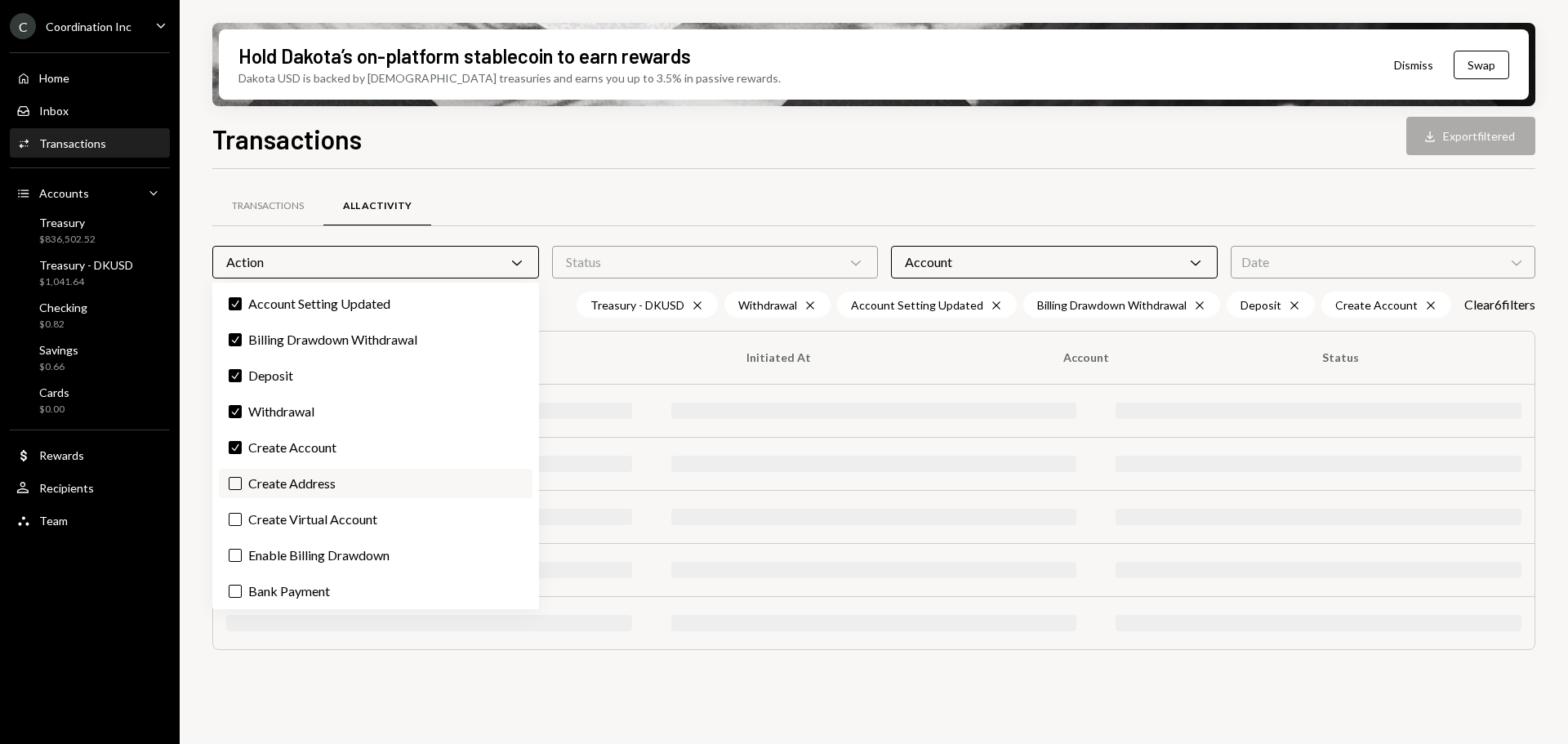
click at [274, 495] on label "Create Address" at bounding box center [375, 484] width 313 height 30
click at [241, 490] on button "Create Address" at bounding box center [234, 483] width 13 height 13
drag, startPoint x: 285, startPoint y: 516, endPoint x: 310, endPoint y: 563, distance: 53.2
click at [286, 516] on label "Create Virtual Account" at bounding box center [375, 519] width 313 height 30
click at [241, 516] on button "Create Virtual Account" at bounding box center [234, 519] width 13 height 13
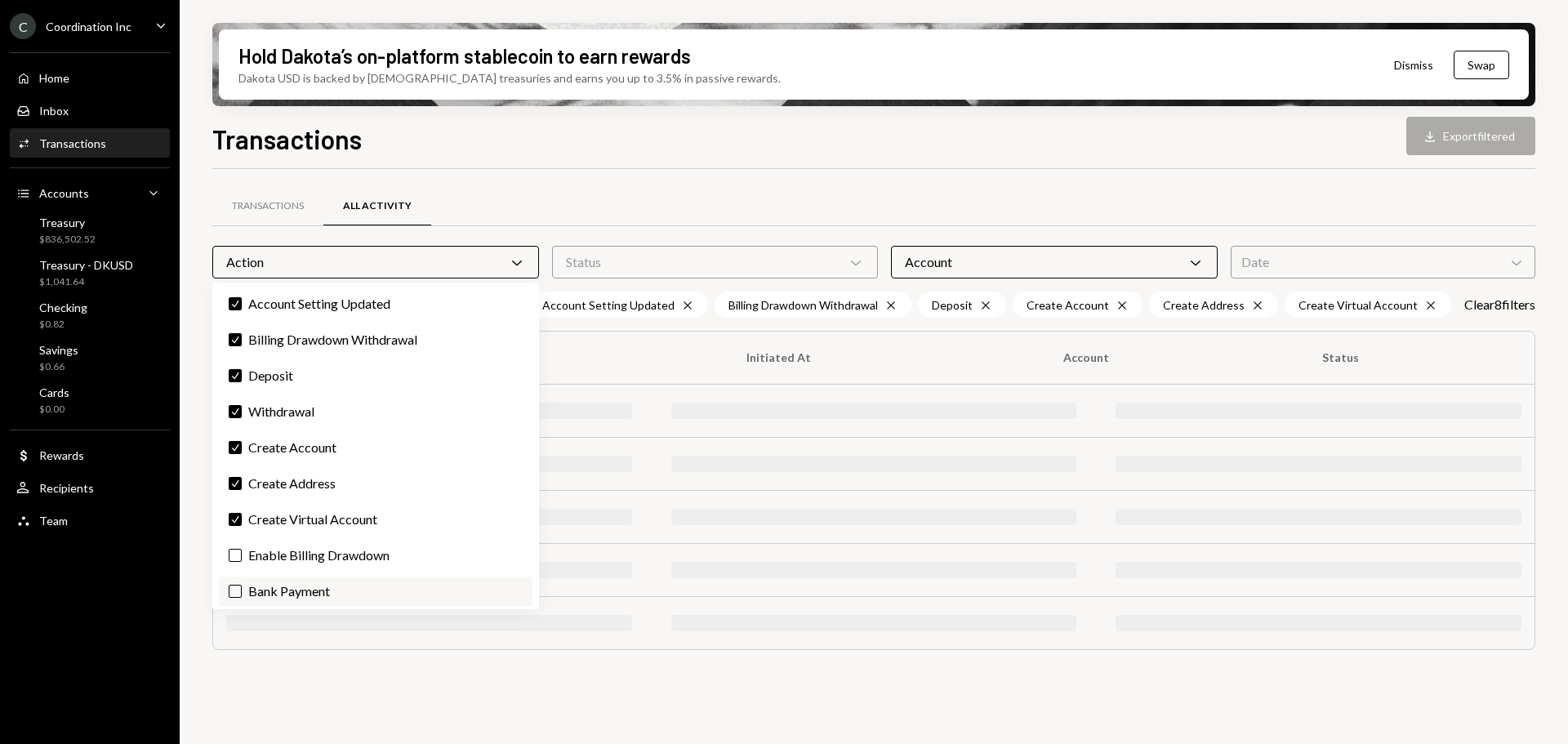
drag, startPoint x: 310, startPoint y: 566, endPoint x: 311, endPoint y: 589, distance: 23.0
click at [310, 569] on label "Enable Billing Drawdown" at bounding box center [375, 556] width 313 height 30
click at [241, 562] on button "Enable Billing Drawdown" at bounding box center [234, 555] width 13 height 13
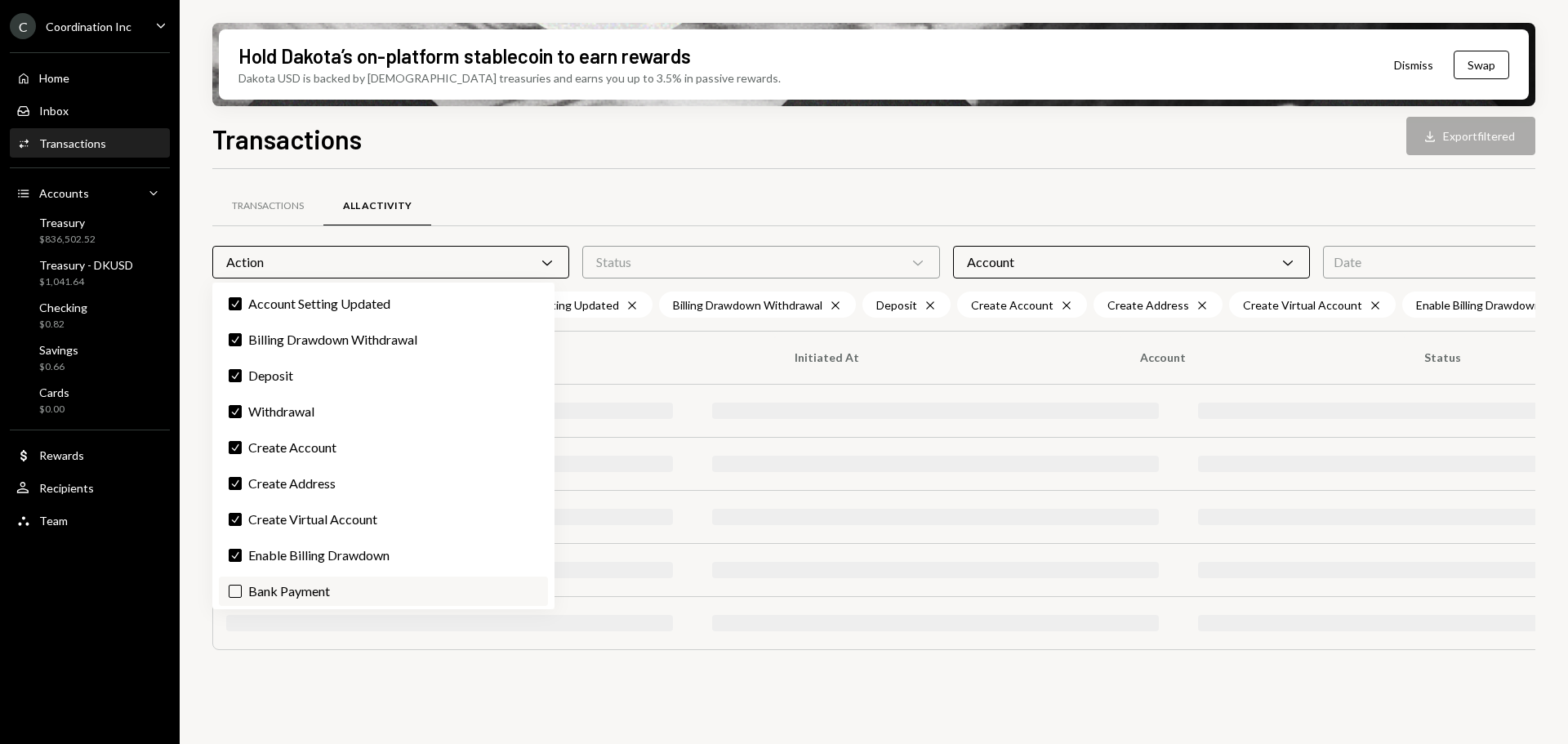
click at [311, 592] on label "Bank Payment" at bounding box center [383, 591] width 329 height 30
click at [241, 592] on button "Bank Payment" at bounding box center [234, 591] width 13 height 13
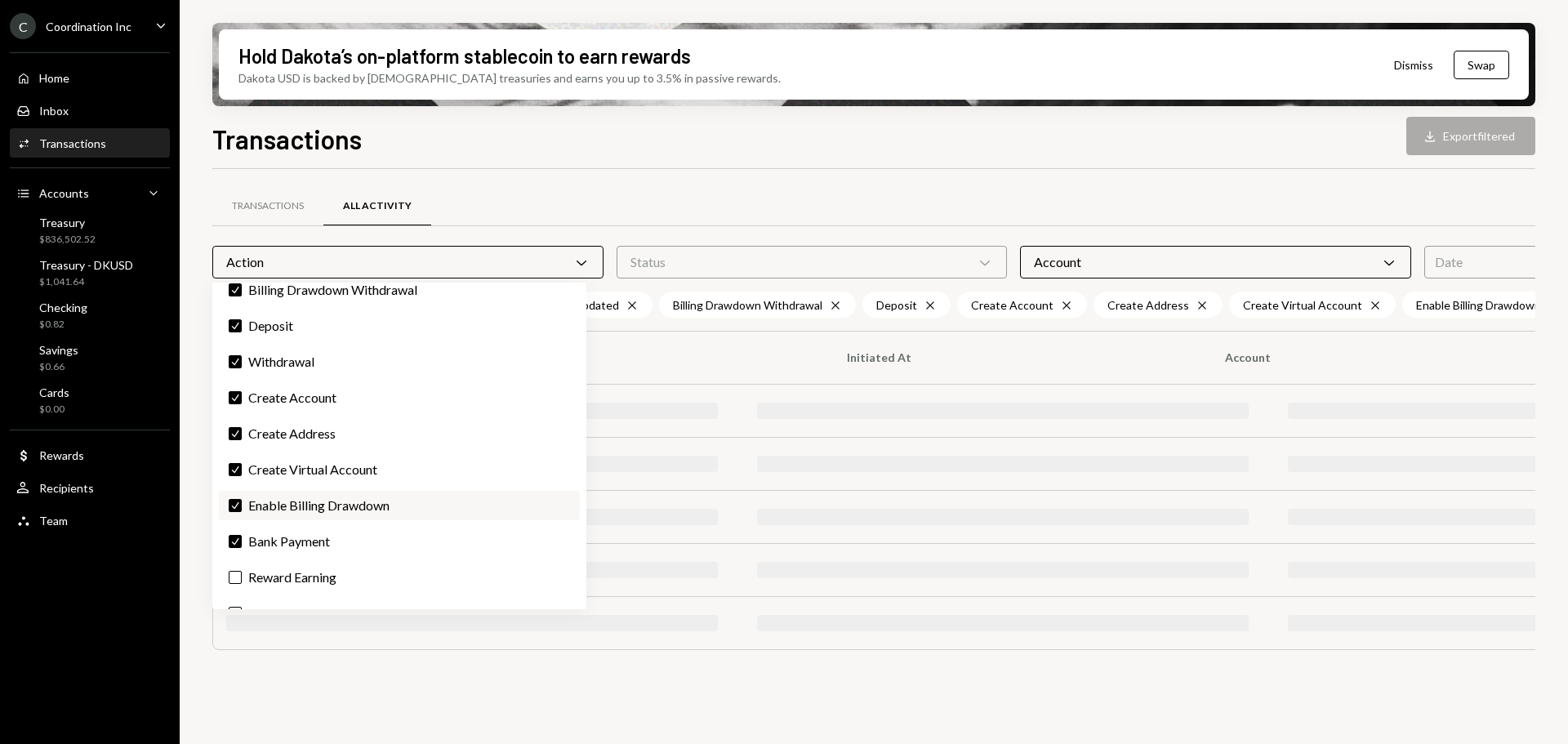
scroll to position [76, 0]
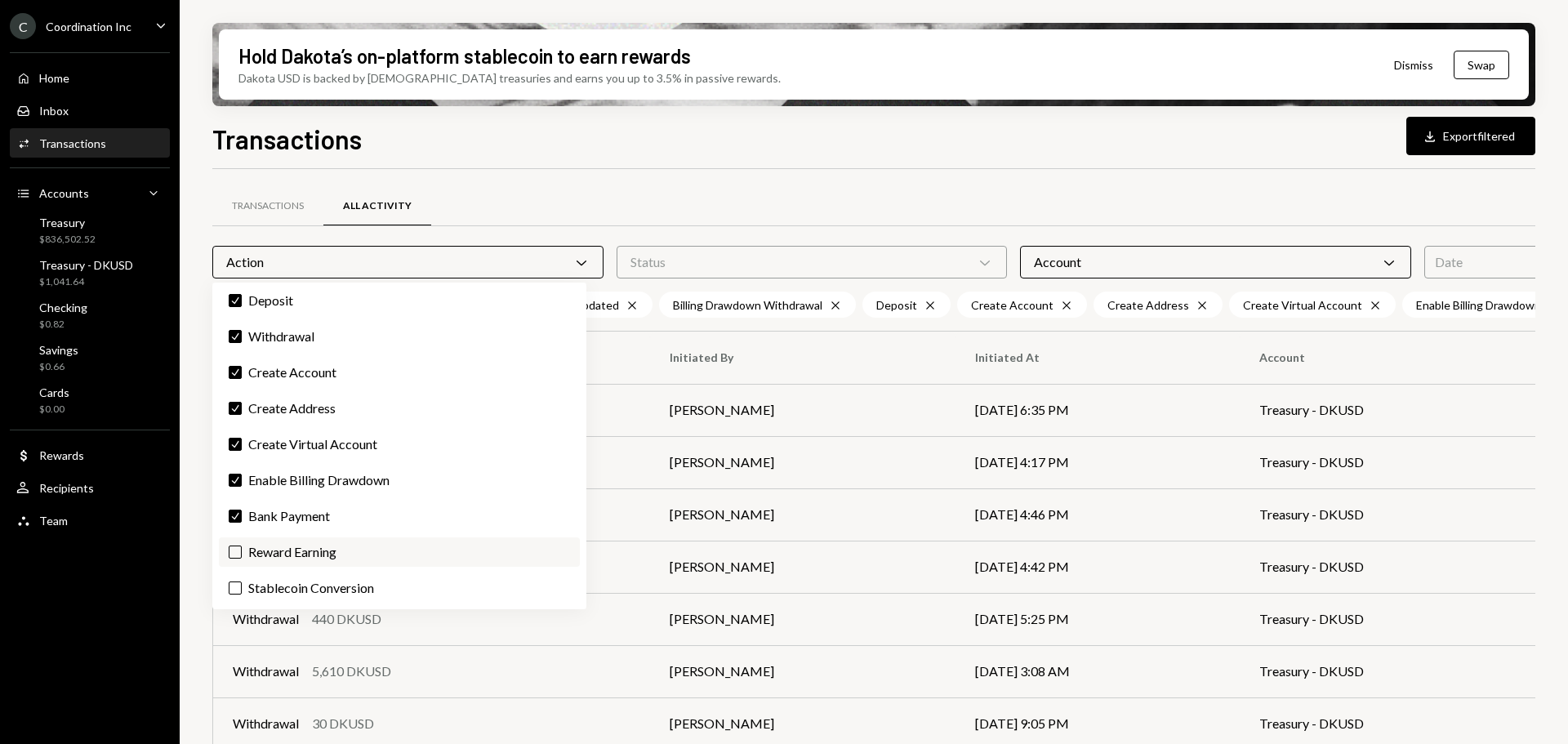
click at [318, 552] on label "Reward Earning" at bounding box center [399, 552] width 361 height 30
click at [241, 552] on button "Reward Earning" at bounding box center [234, 551] width 13 height 13
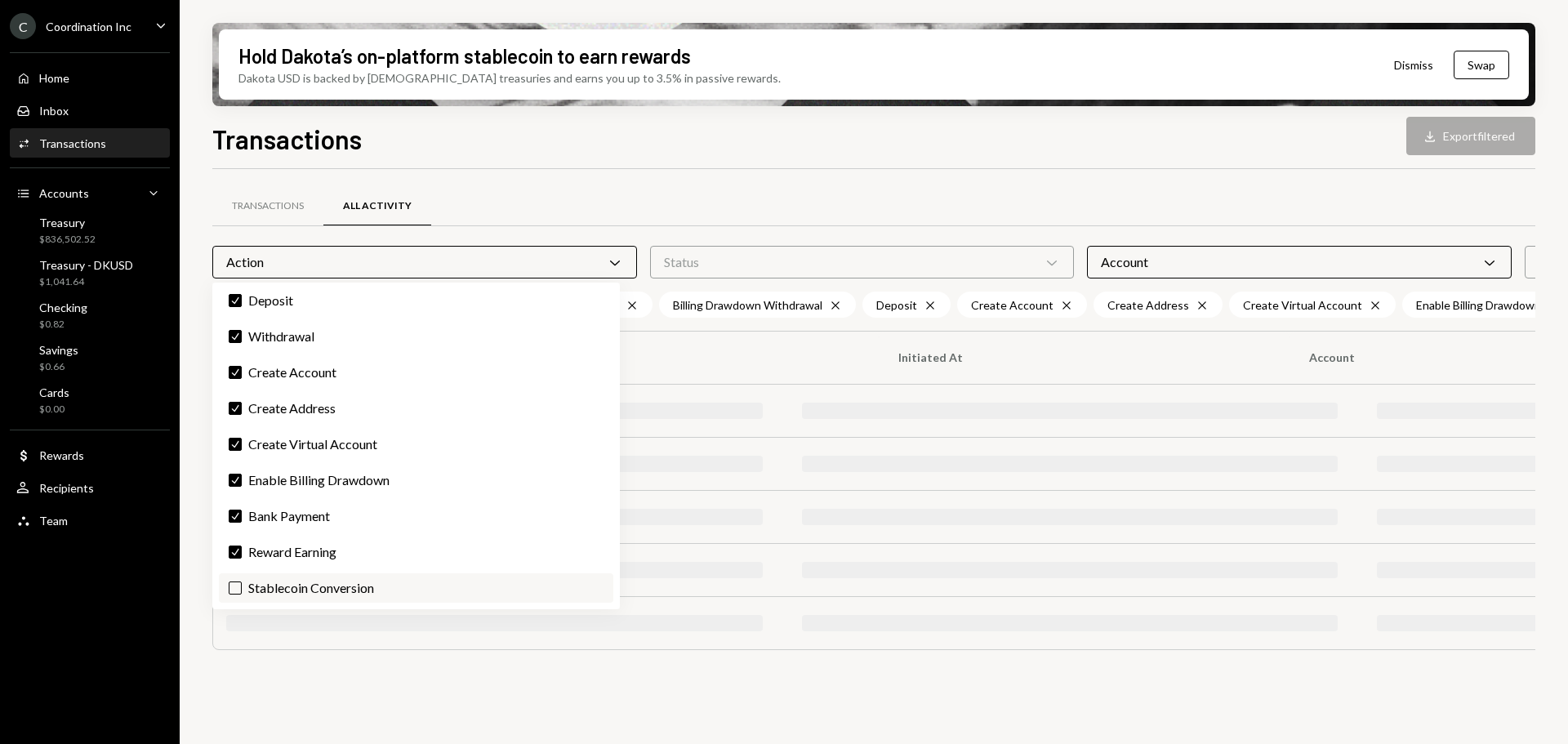
click at [322, 577] on label "Stablecoin Conversion" at bounding box center [416, 588] width 394 height 30
click at [241, 582] on button "Stablecoin Conversion" at bounding box center [234, 588] width 13 height 13
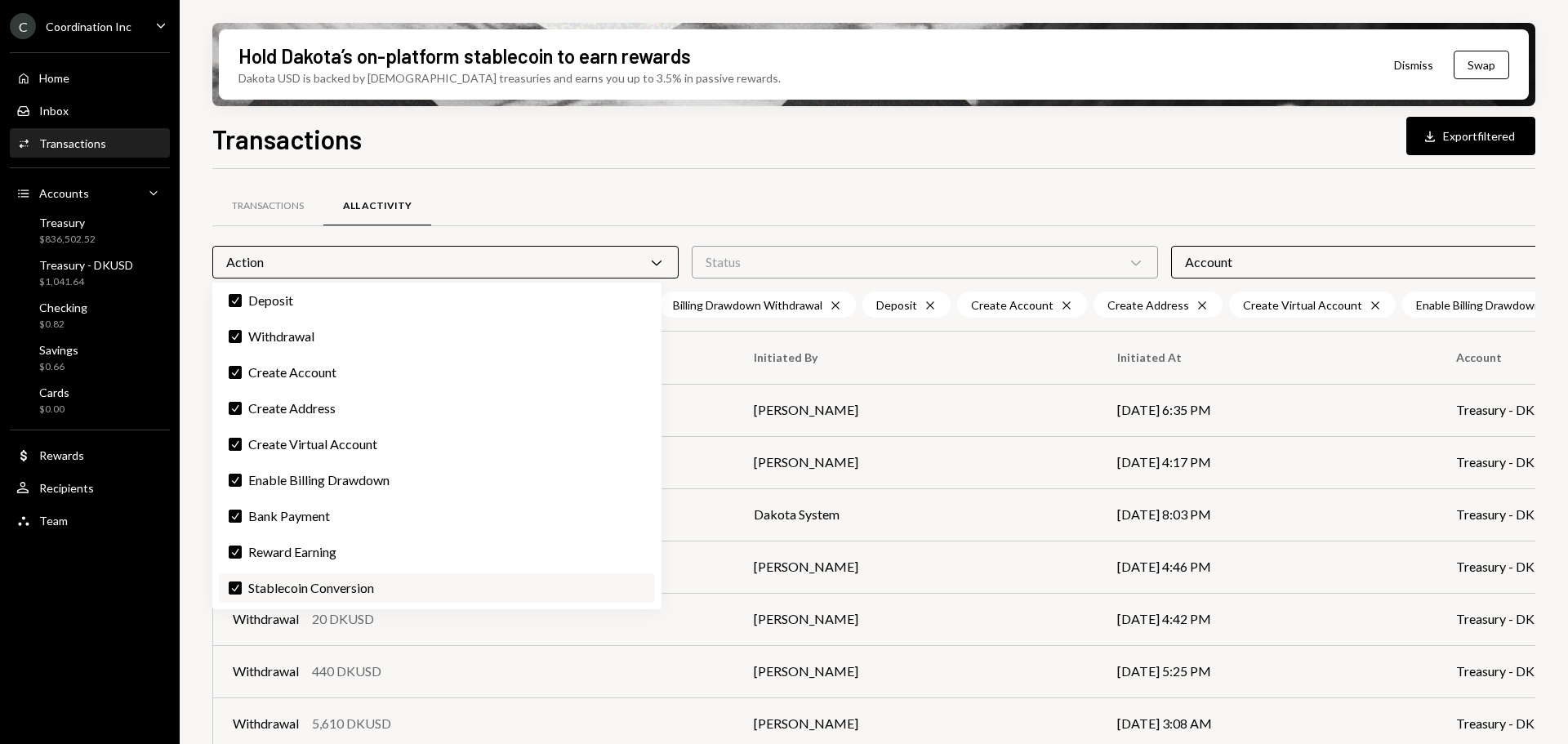
click at [320, 584] on label "Check Stablecoin Conversion" at bounding box center [437, 588] width 436 height 30
click at [241, 584] on button "Check" at bounding box center [234, 588] width 13 height 13
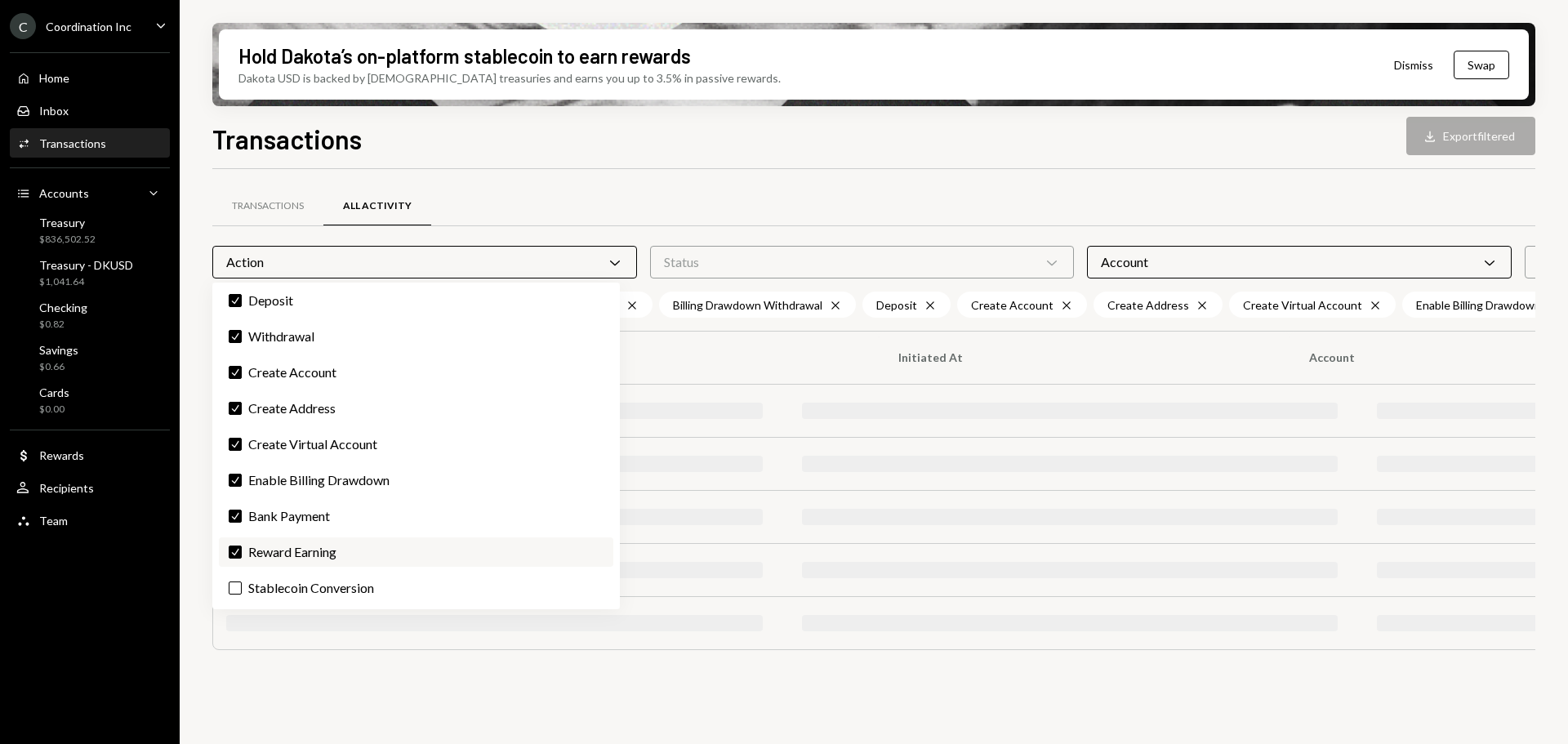
click at [310, 545] on label "Check Reward Earning" at bounding box center [416, 552] width 394 height 30
click at [241, 545] on button "Check" at bounding box center [234, 551] width 13 height 13
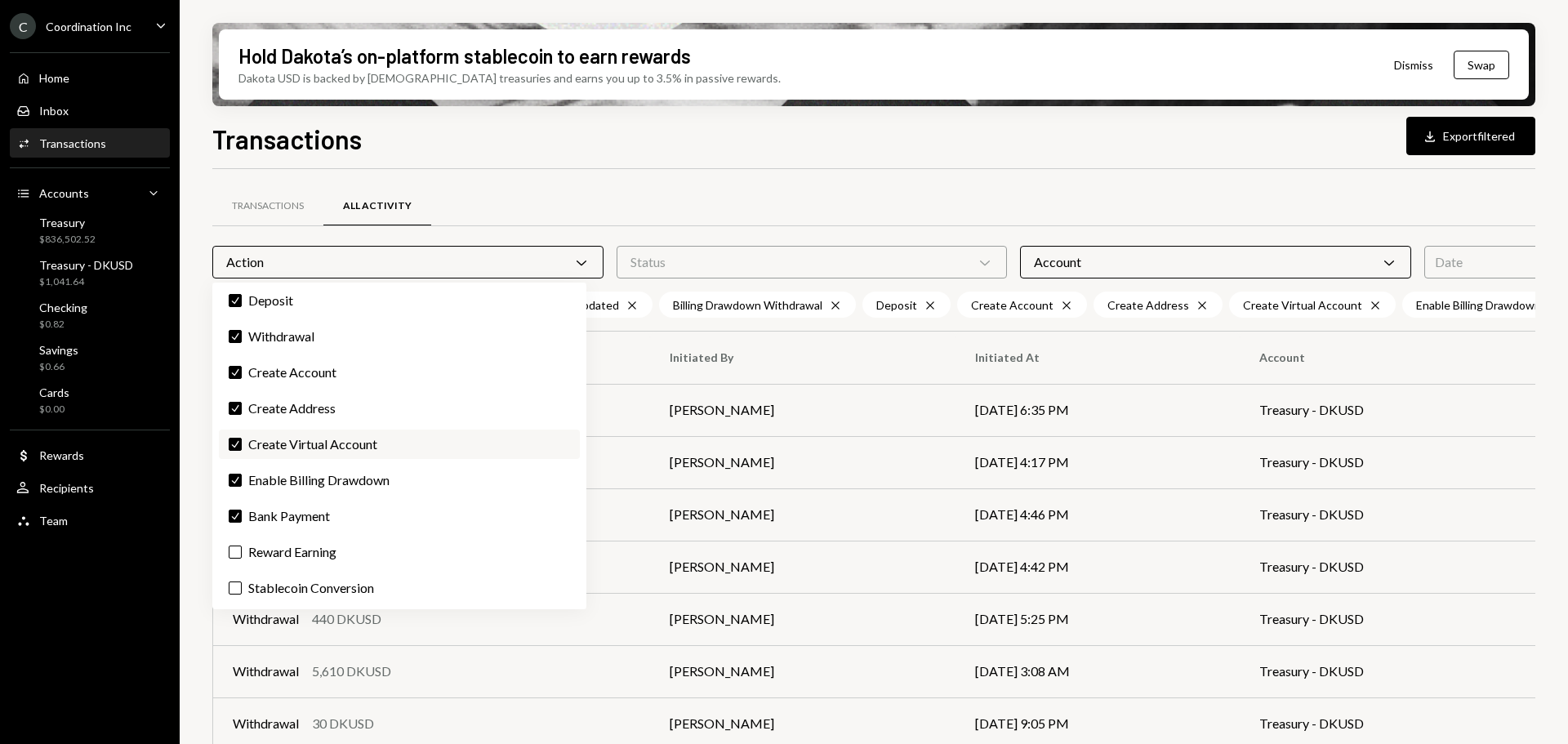
click at [316, 444] on label "Check Create Virtual Account" at bounding box center [399, 444] width 361 height 30
click at [241, 444] on button "Check" at bounding box center [234, 444] width 13 height 13
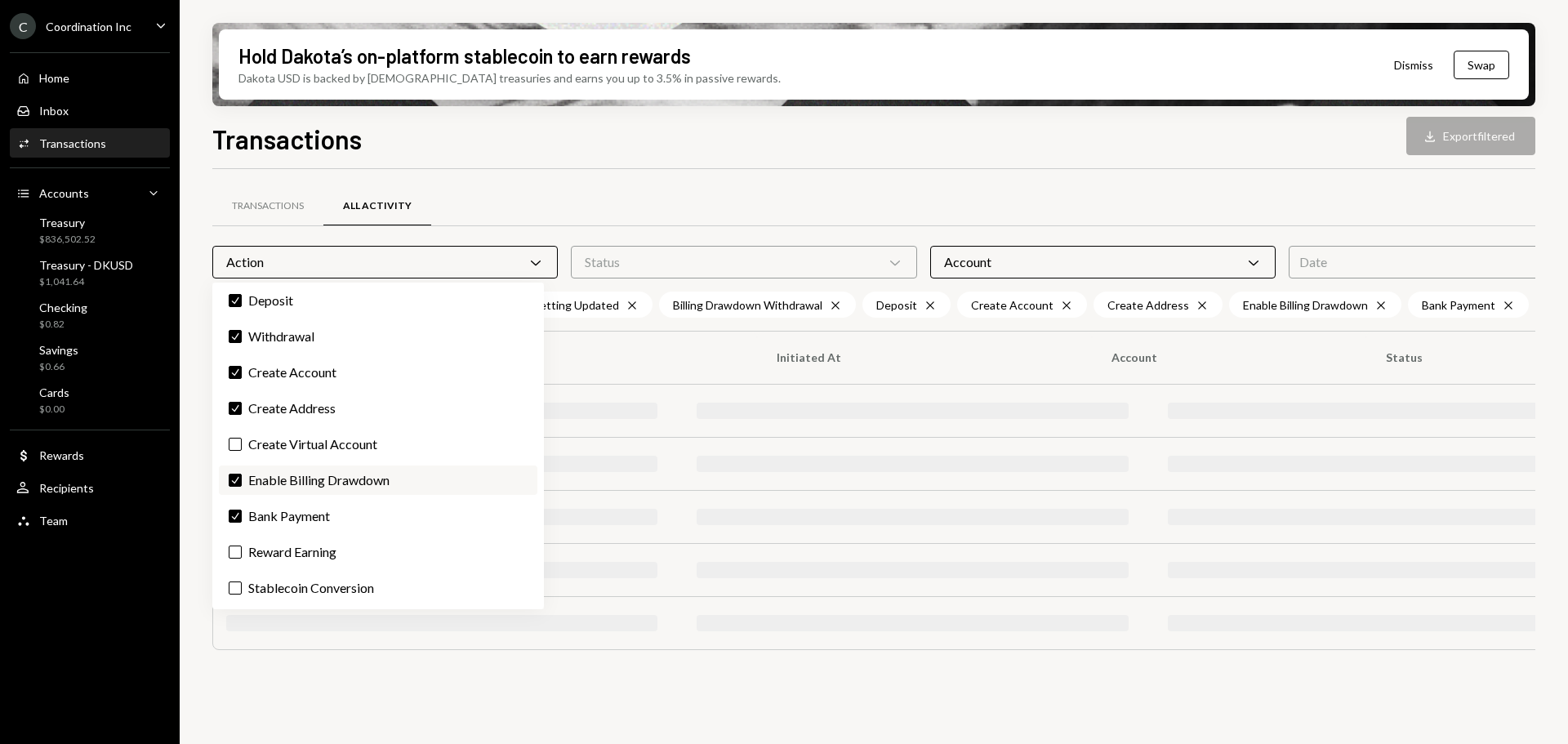
scroll to position [0, 0]
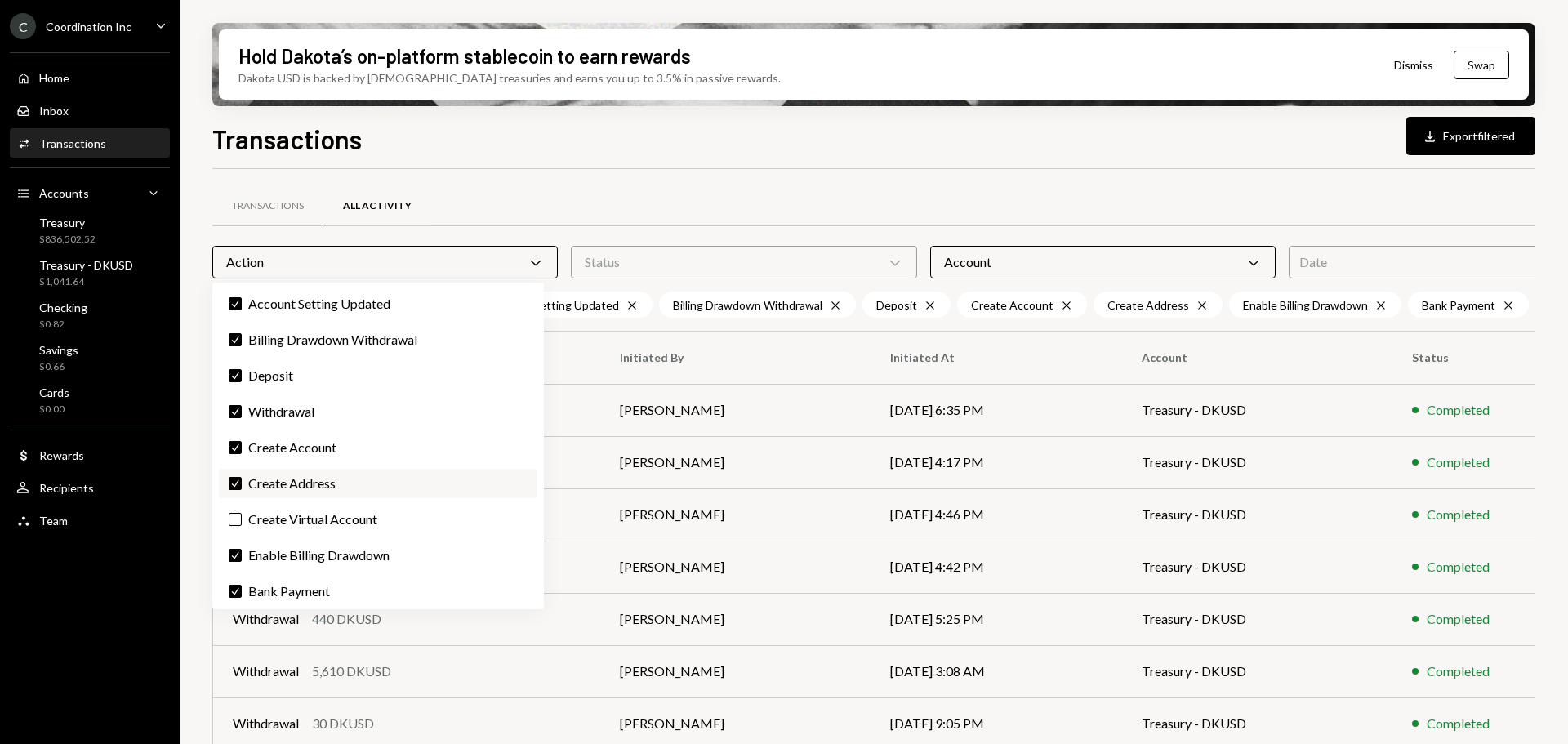
click at [315, 491] on label "Check Create Address" at bounding box center [378, 484] width 319 height 30
click at [241, 490] on button "Check" at bounding box center [234, 483] width 13 height 13
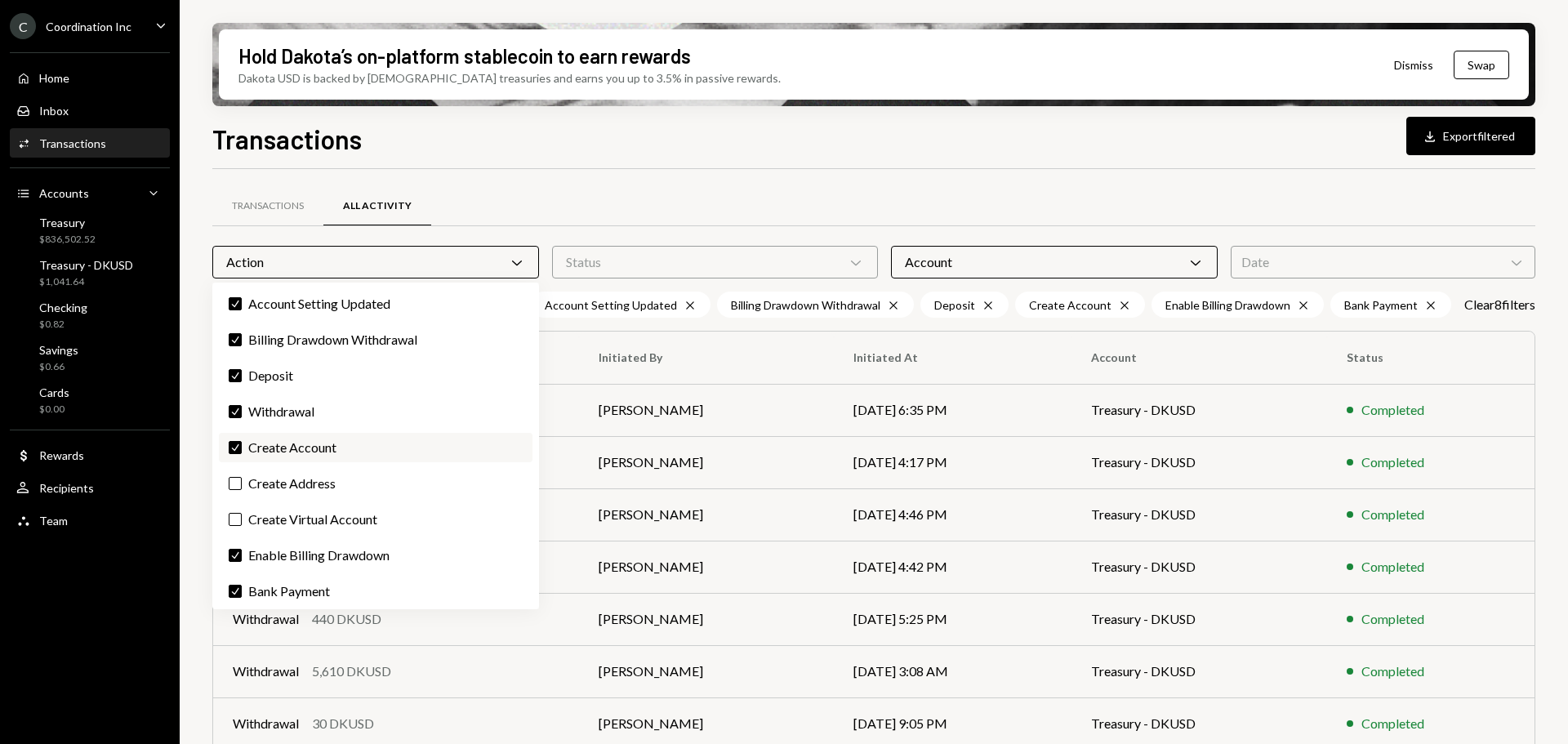
click at [311, 445] on label "Check Create Account" at bounding box center [375, 448] width 313 height 30
click at [241, 445] on button "Check" at bounding box center [234, 447] width 13 height 13
click at [314, 373] on label "Check Deposit" at bounding box center [375, 376] width 313 height 30
click at [241, 373] on button "Check" at bounding box center [234, 375] width 13 height 13
click at [406, 291] on label "Check Account Setting Updated" at bounding box center [375, 304] width 313 height 30
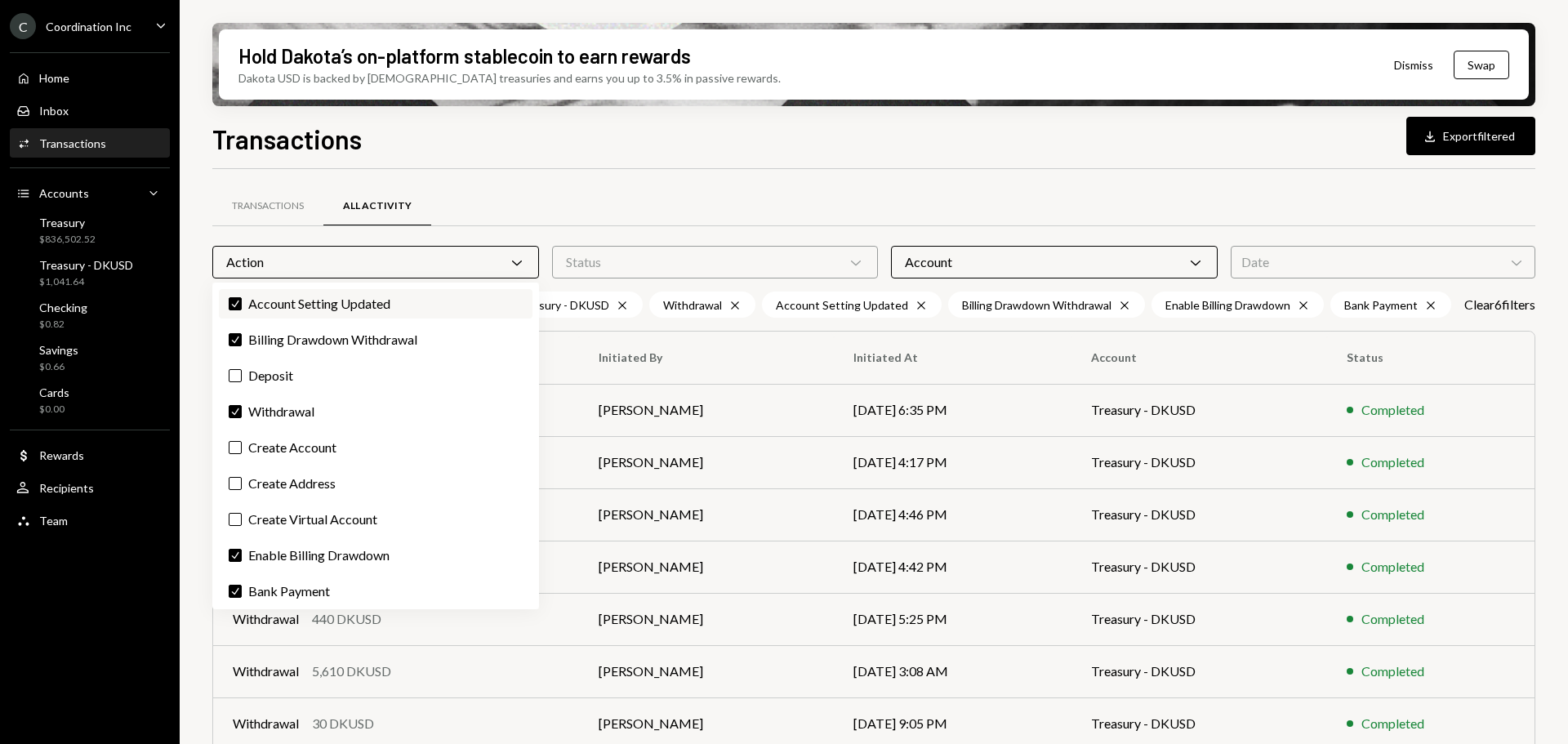
click at [241, 297] on button "Check" at bounding box center [234, 303] width 13 height 13
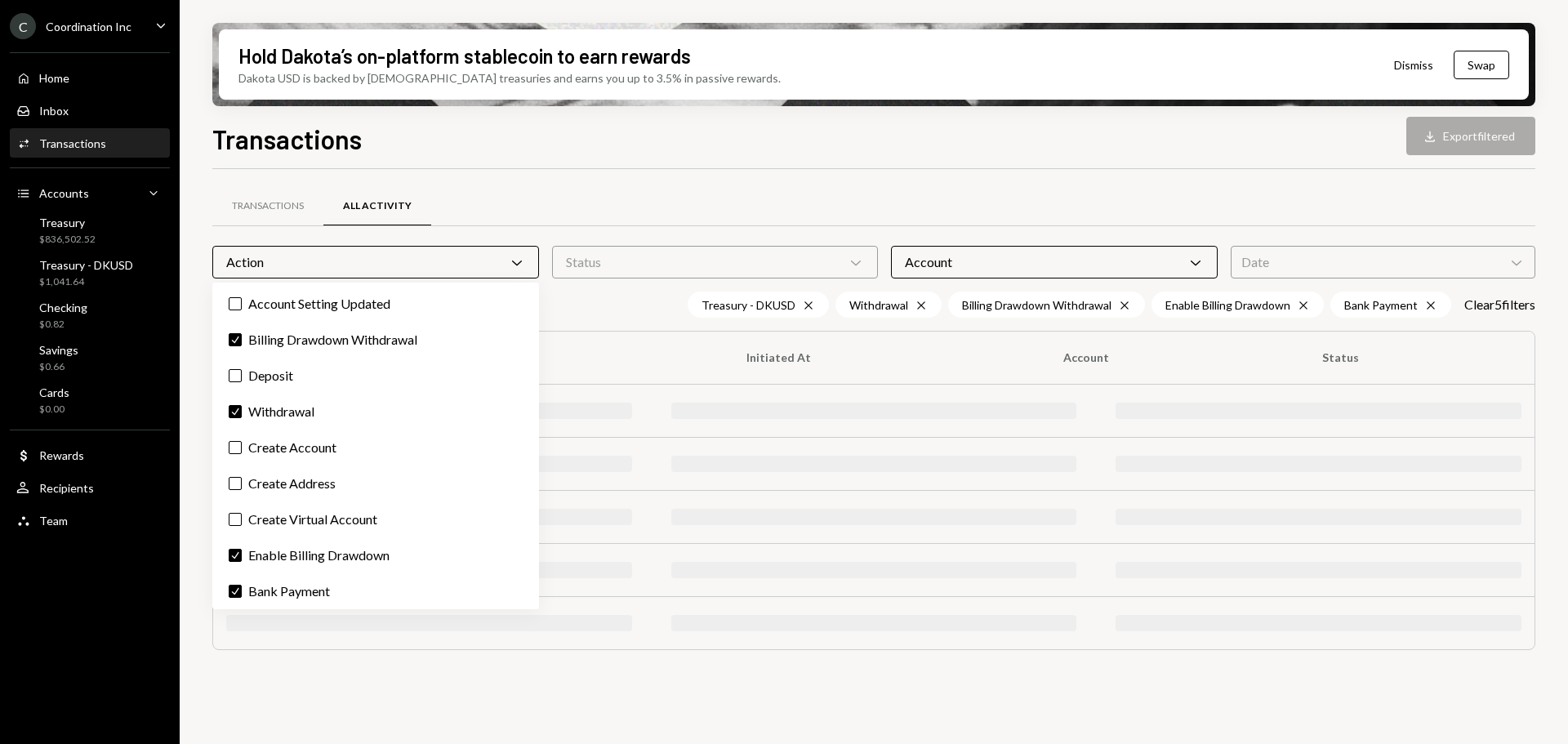
click at [543, 200] on div "Transactions All Activity" at bounding box center [874, 207] width 1323 height 42
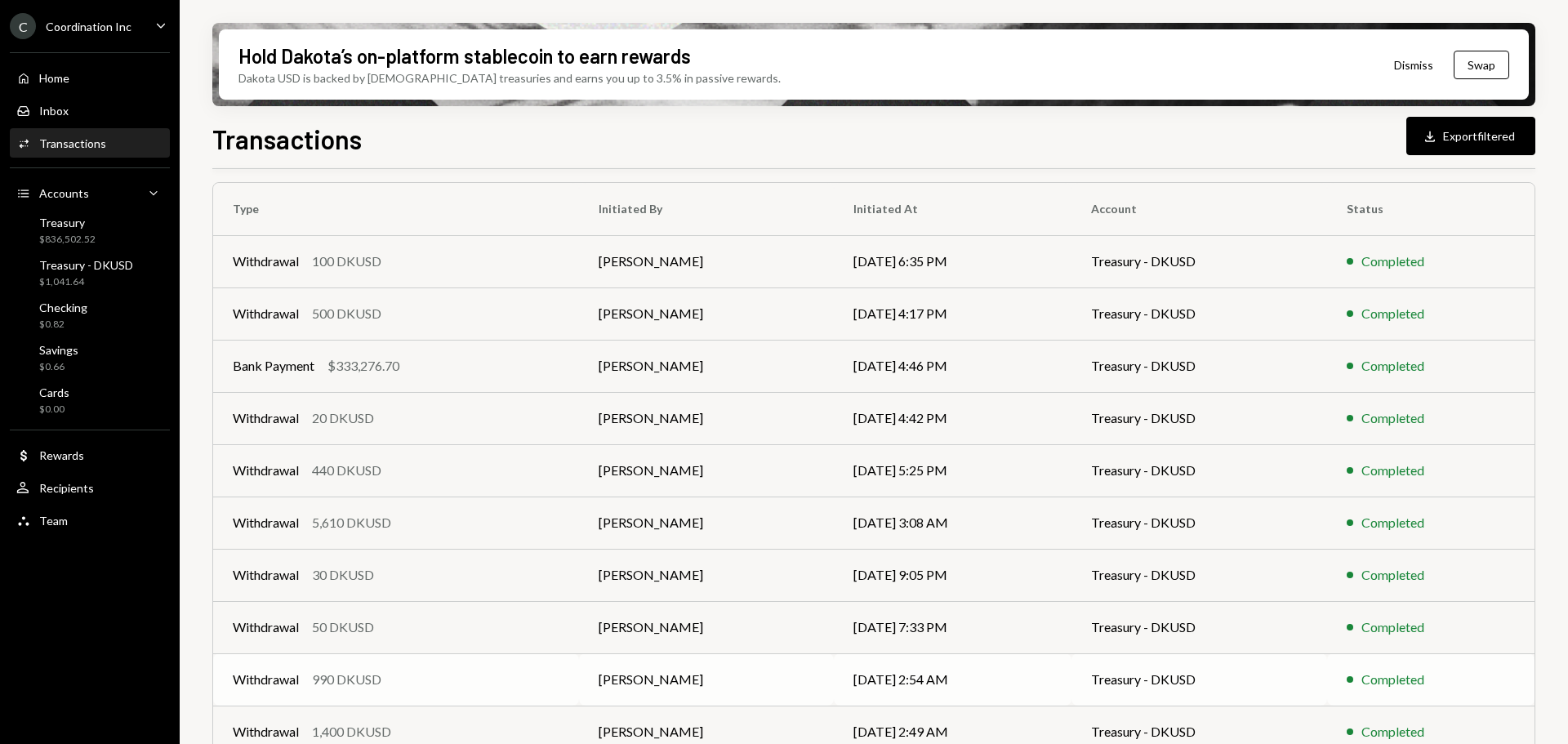
scroll to position [213, 0]
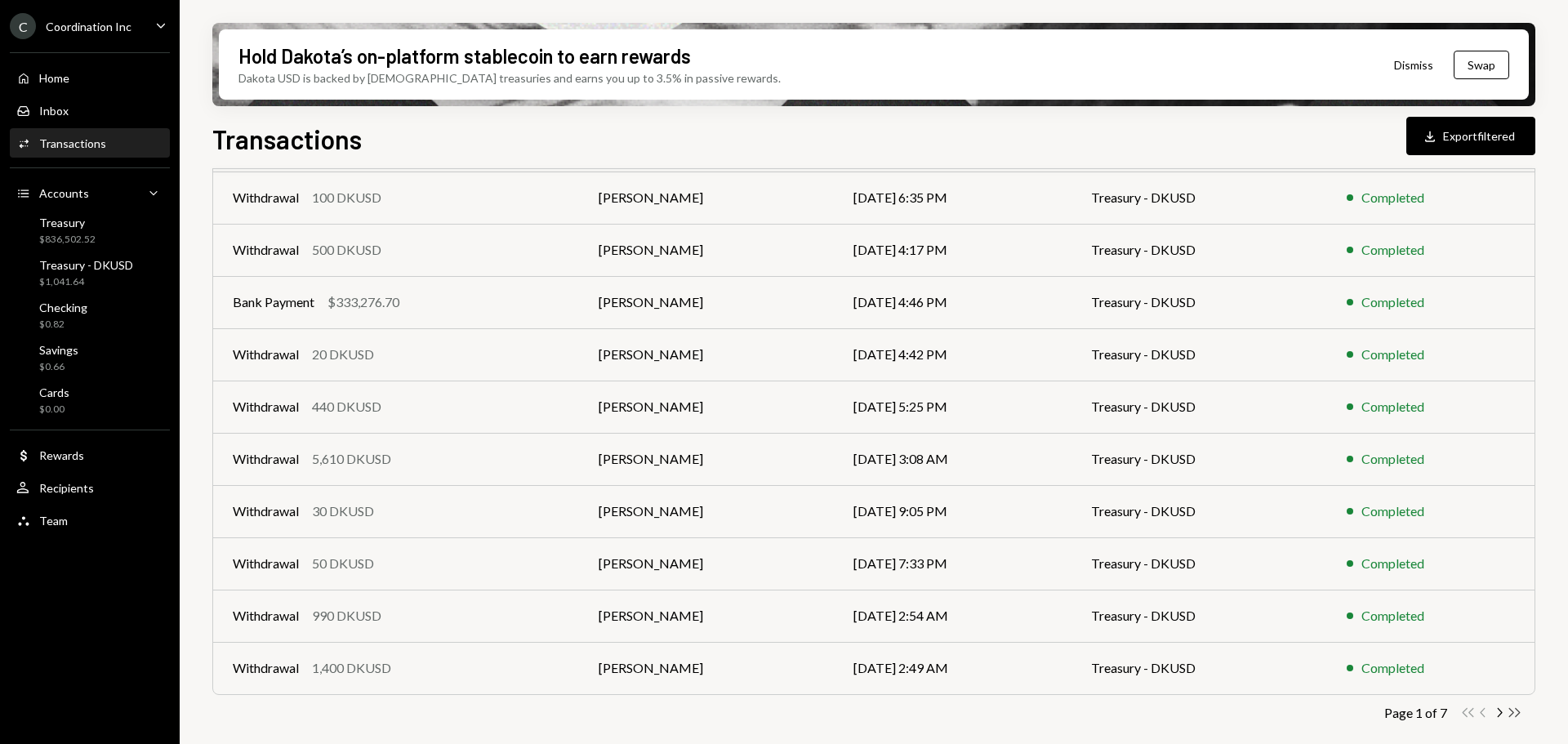
click at [1515, 714] on icon "Double Arrow Right" at bounding box center [1515, 713] width 16 height 16
click at [1485, 713] on icon "Chevron Left" at bounding box center [1484, 713] width 16 height 16
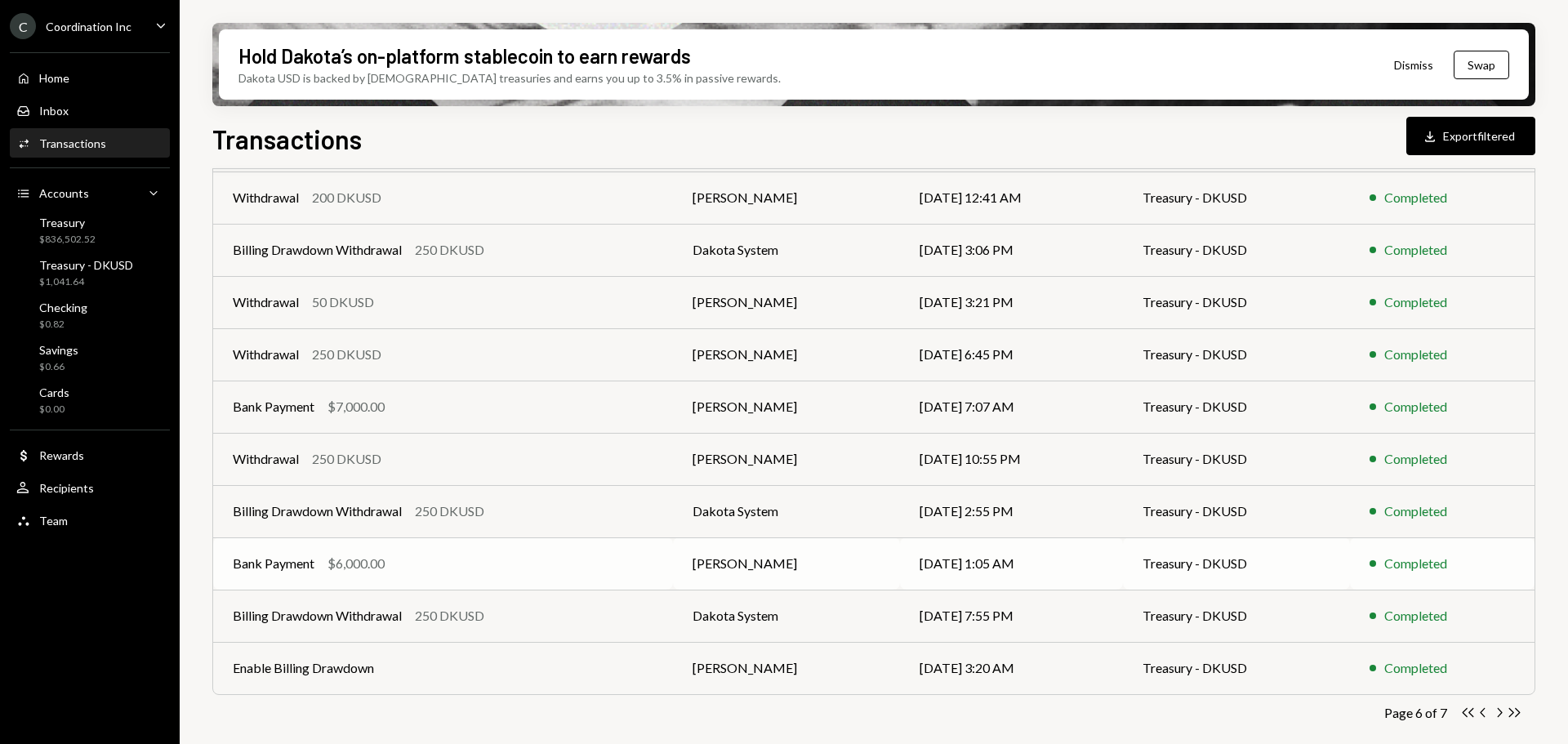
click at [513, 567] on div "Bank Payment $6,000.00" at bounding box center [443, 563] width 420 height 20
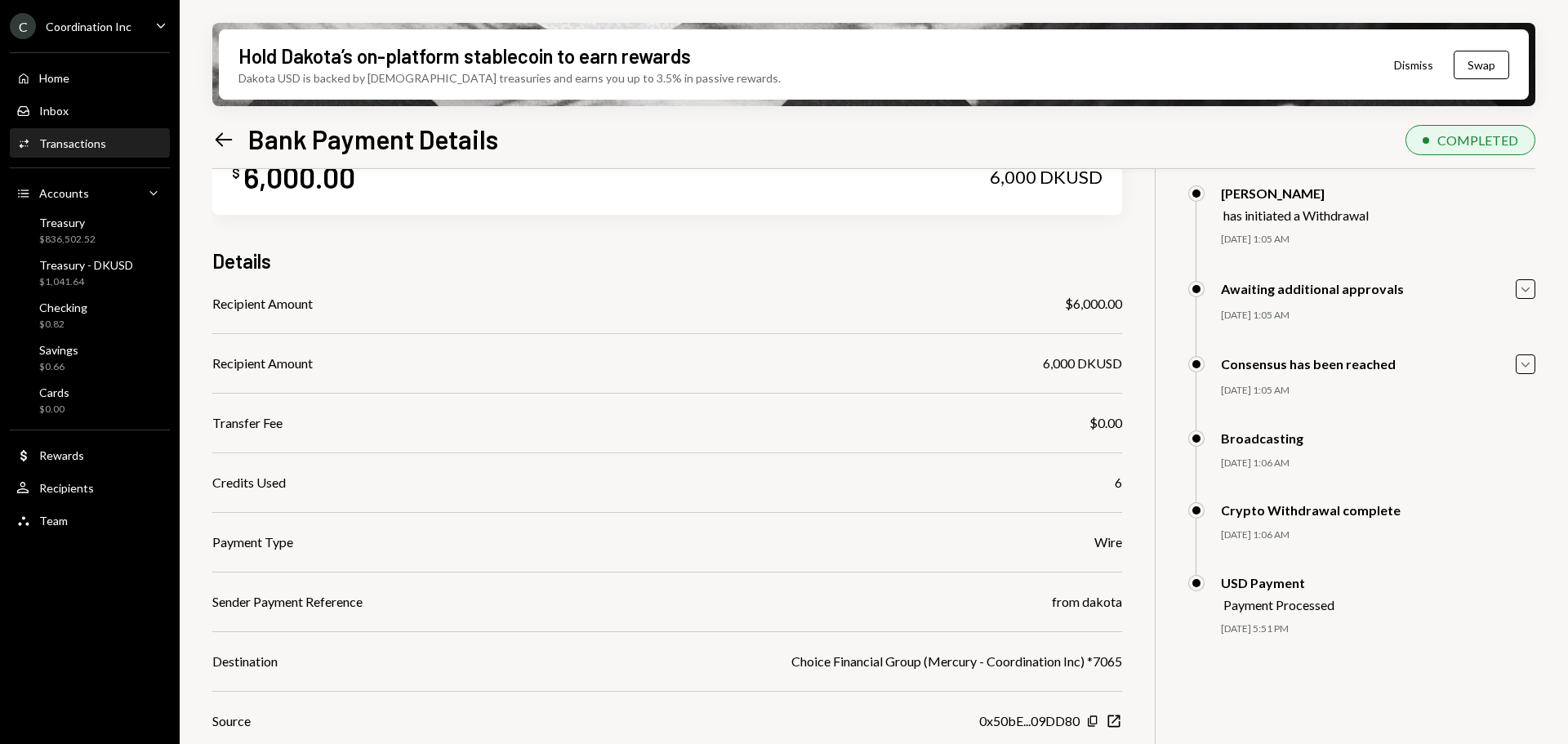
scroll to position [163, 0]
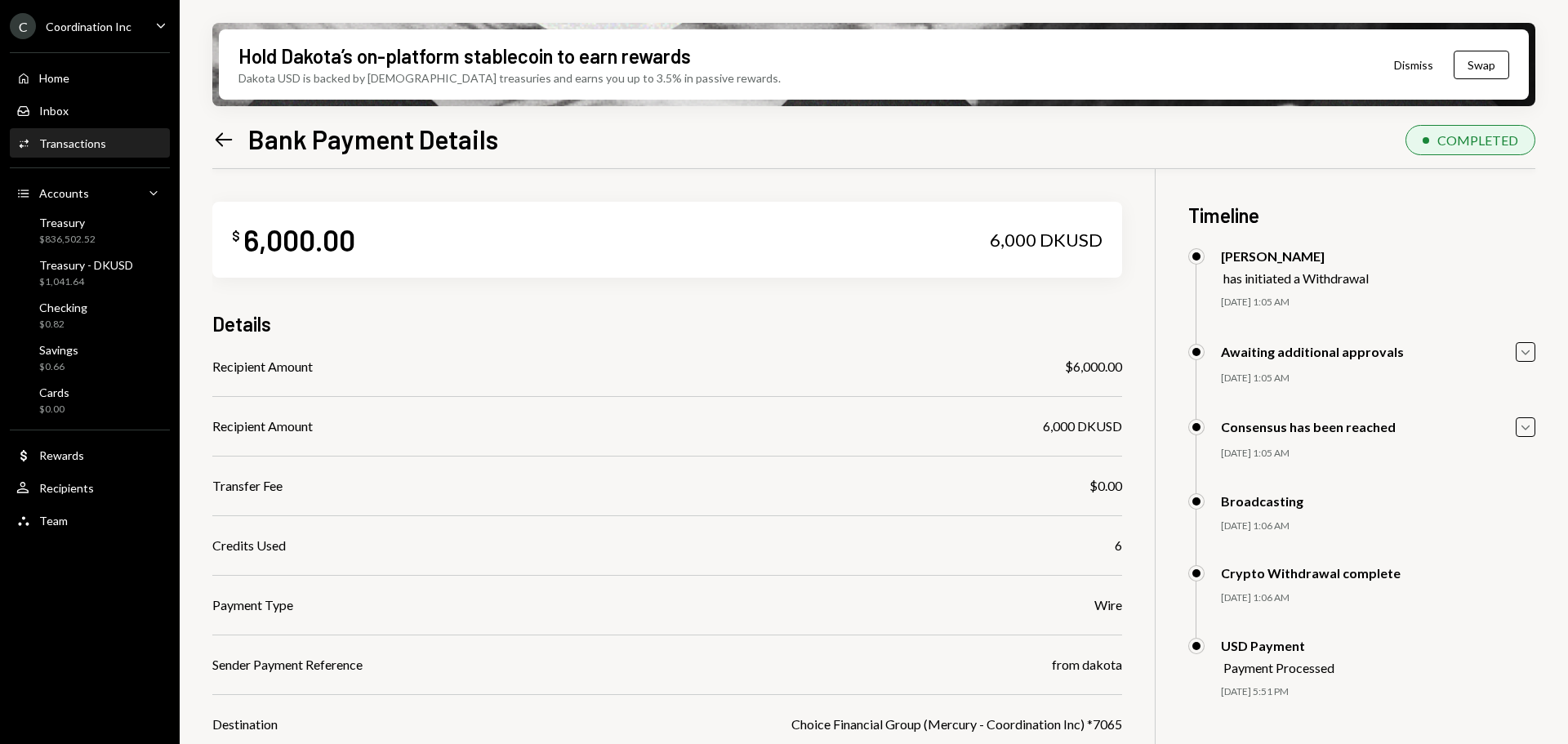
scroll to position [163, 0]
